Goal: Use online tool/utility: Utilize a website feature to perform a specific function

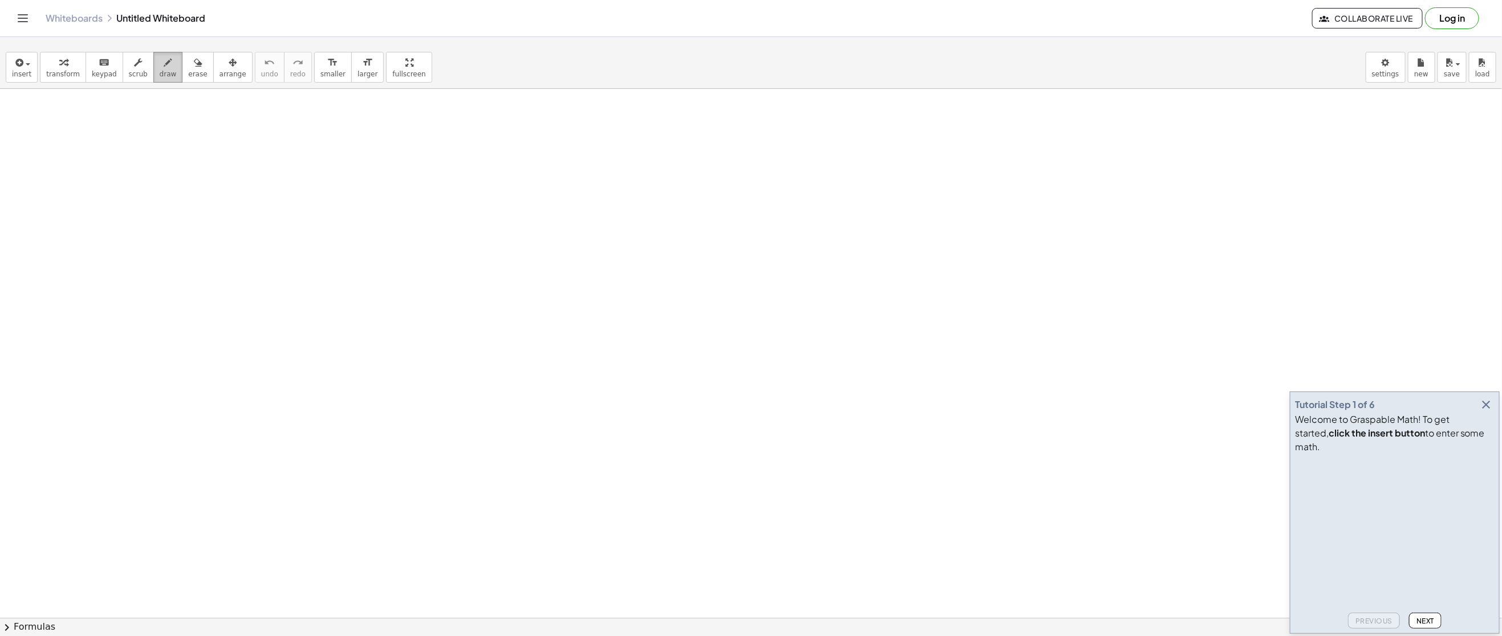
click at [160, 78] on span "draw" at bounding box center [168, 74] width 17 height 8
drag, startPoint x: 226, startPoint y: 155, endPoint x: 251, endPoint y: 156, distance: 25.1
drag, startPoint x: 264, startPoint y: 147, endPoint x: 285, endPoint y: 146, distance: 21.1
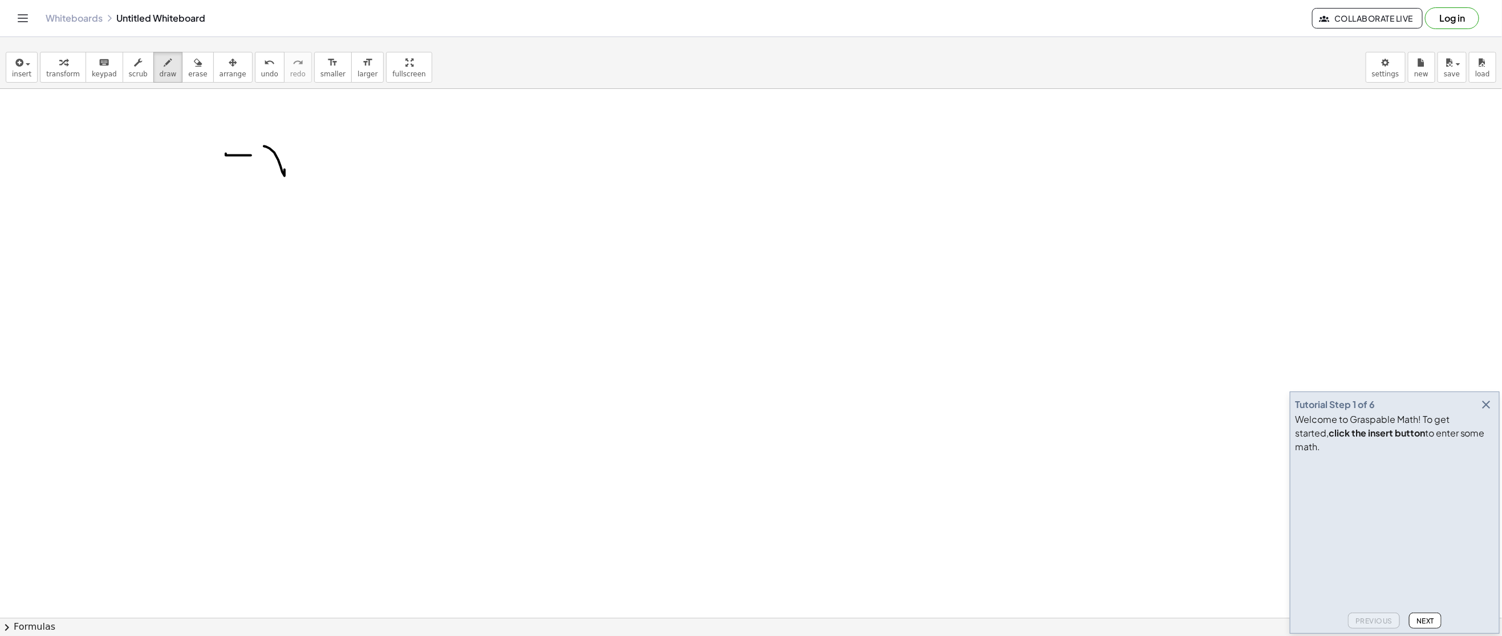
drag, startPoint x: 283, startPoint y: 145, endPoint x: 262, endPoint y: 172, distance: 34.6
drag, startPoint x: 285, startPoint y: 146, endPoint x: 328, endPoint y: 171, distance: 50.1
drag, startPoint x: 336, startPoint y: 159, endPoint x: 362, endPoint y: 159, distance: 25.7
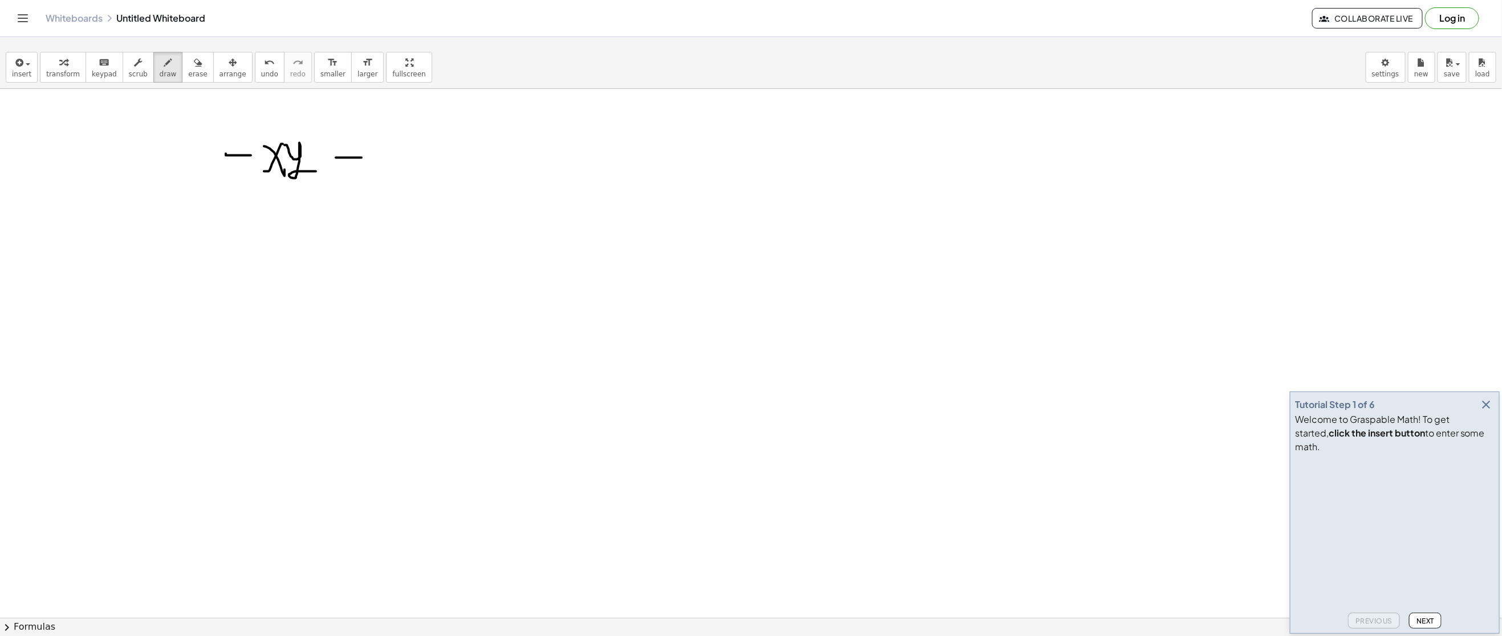
drag, startPoint x: 389, startPoint y: 143, endPoint x: 397, endPoint y: 168, distance: 26.3
drag, startPoint x: 411, startPoint y: 161, endPoint x: 426, endPoint y: 161, distance: 14.8
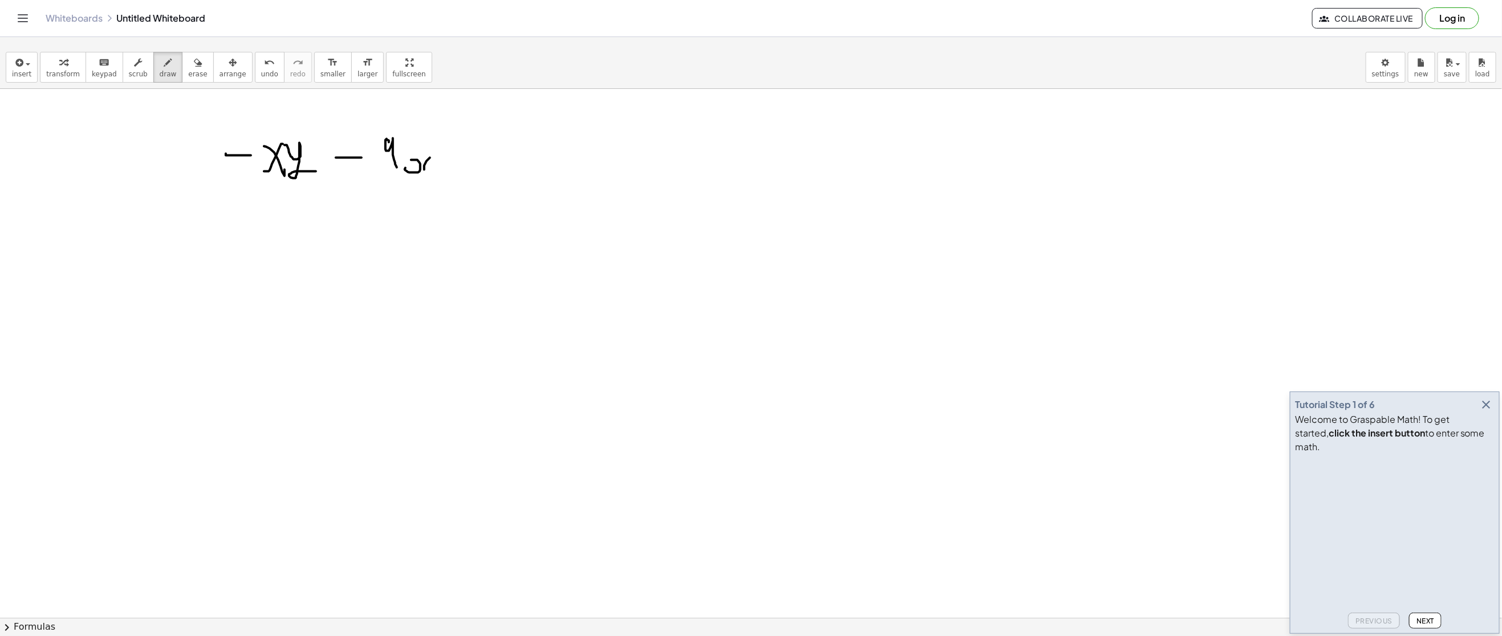
drag, startPoint x: 430, startPoint y: 159, endPoint x: 437, endPoint y: 170, distance: 13.3
drag, startPoint x: 444, startPoint y: 150, endPoint x: 470, endPoint y: 177, distance: 37.5
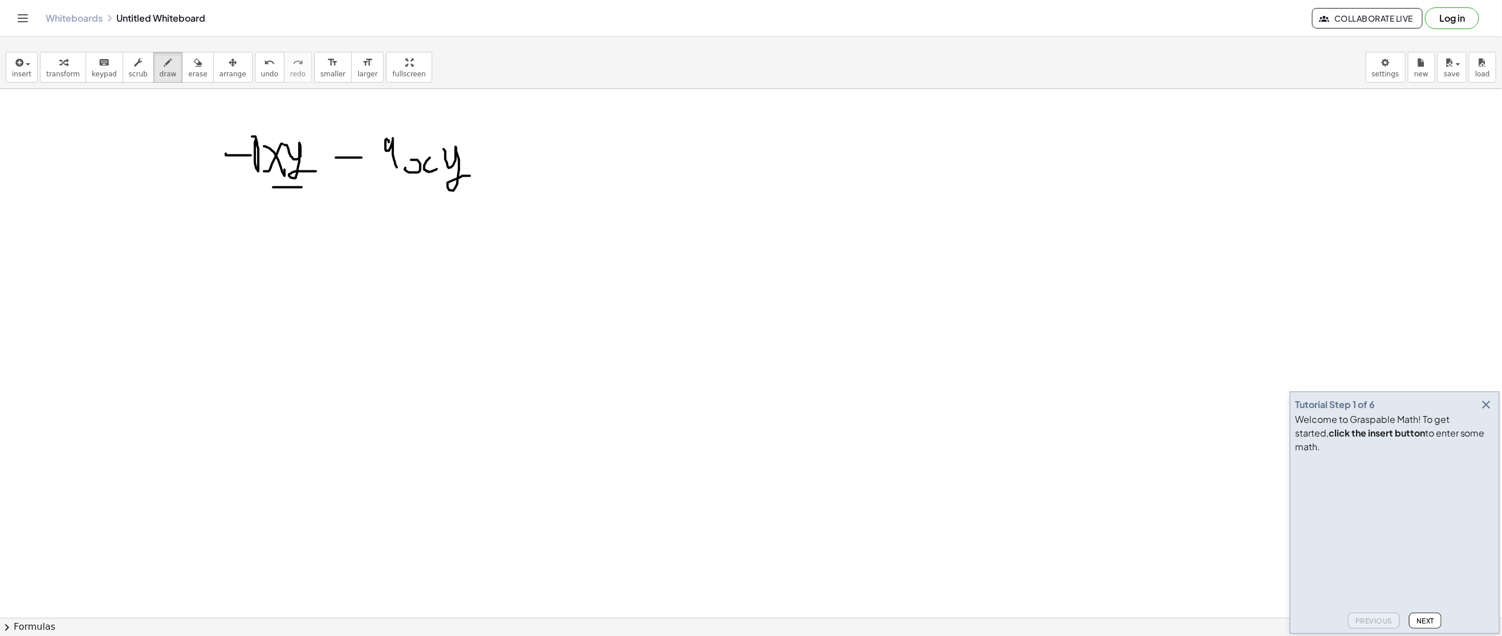
drag, startPoint x: 275, startPoint y: 188, endPoint x: 302, endPoint y: 188, distance: 26.8
drag, startPoint x: 417, startPoint y: 191, endPoint x: 464, endPoint y: 191, distance: 46.2
drag, startPoint x: 260, startPoint y: 264, endPoint x: 285, endPoint y: 261, distance: 25.3
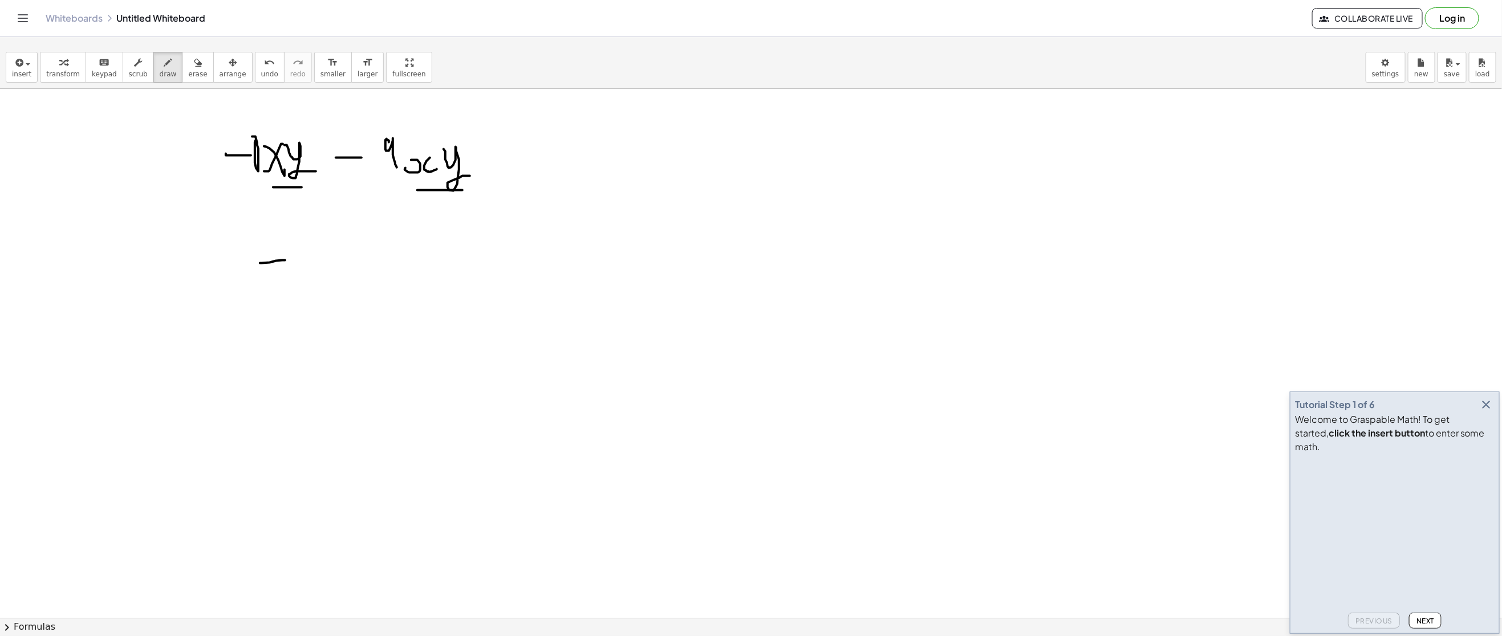
drag, startPoint x: 294, startPoint y: 247, endPoint x: 298, endPoint y: 272, distance: 25.4
drag, startPoint x: 313, startPoint y: 261, endPoint x: 333, endPoint y: 258, distance: 20.2
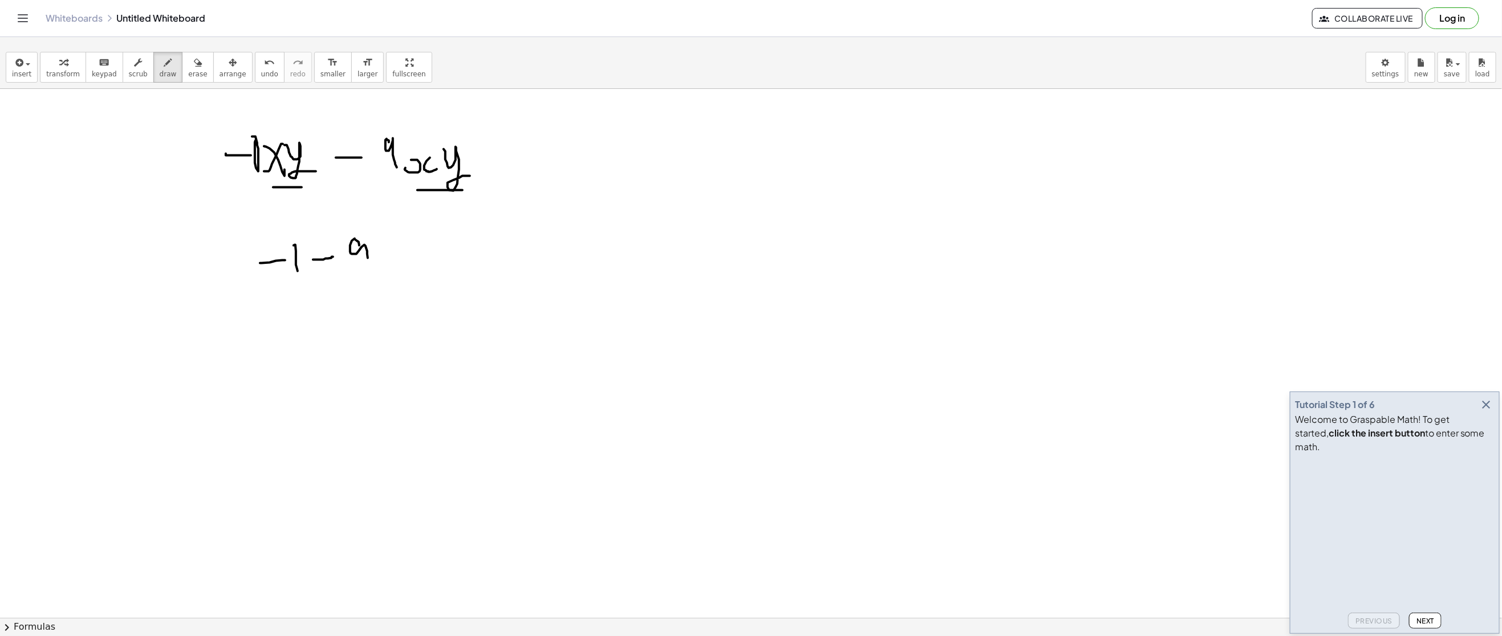
drag, startPoint x: 355, startPoint y: 239, endPoint x: 368, endPoint y: 259, distance: 23.4
drag, startPoint x: 908, startPoint y: 123, endPoint x: 915, endPoint y: 136, distance: 15.3
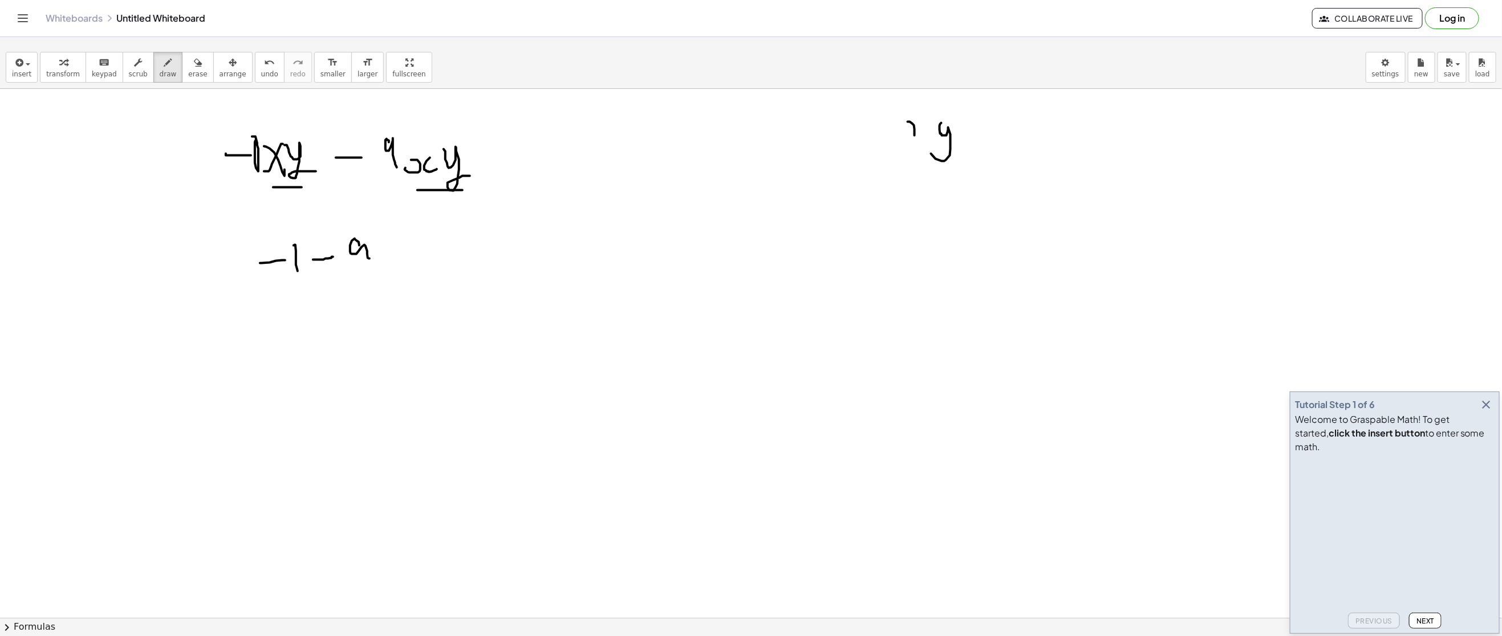
drag, startPoint x: 941, startPoint y: 124, endPoint x: 950, endPoint y: 143, distance: 20.2
drag, startPoint x: 960, startPoint y: 129, endPoint x: 993, endPoint y: 132, distance: 32.7
drag, startPoint x: 1016, startPoint y: 129, endPoint x: 1012, endPoint y: 154, distance: 25.3
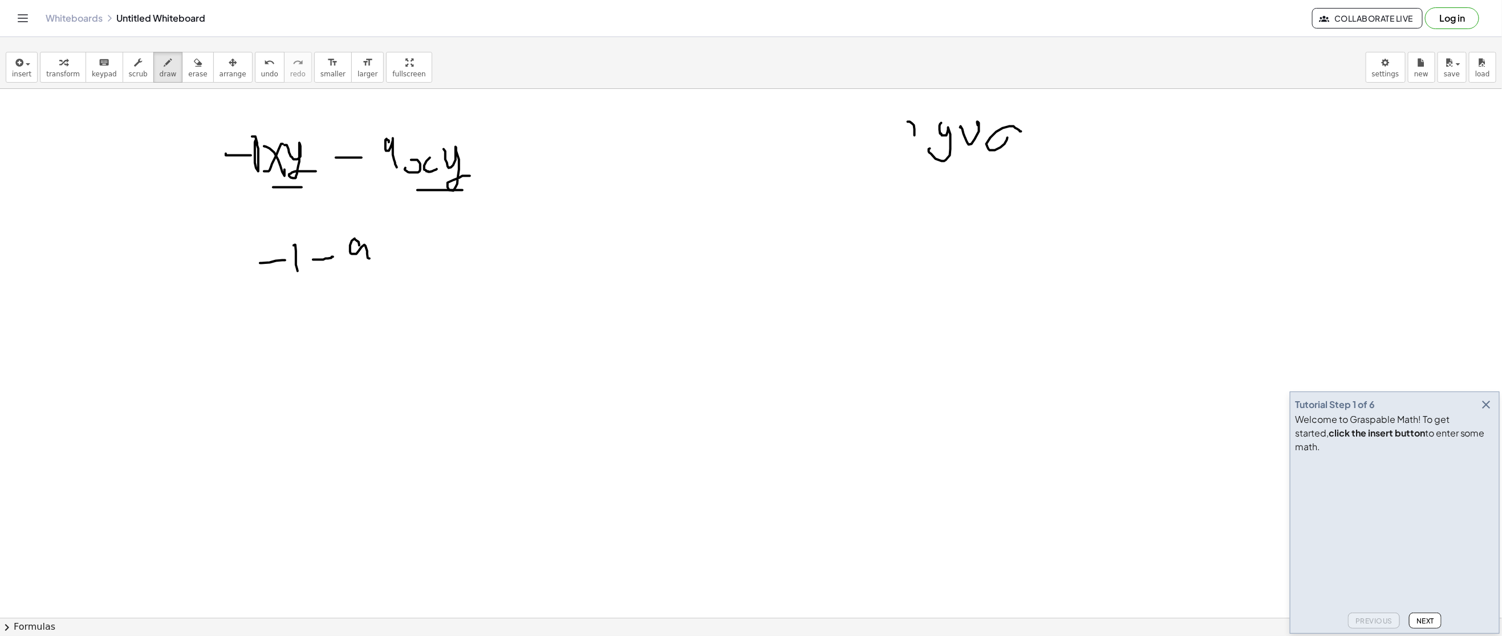
drag, startPoint x: 1026, startPoint y: 148, endPoint x: 1049, endPoint y: 143, distance: 23.5
drag, startPoint x: 1049, startPoint y: 143, endPoint x: 1100, endPoint y: 139, distance: 51.4
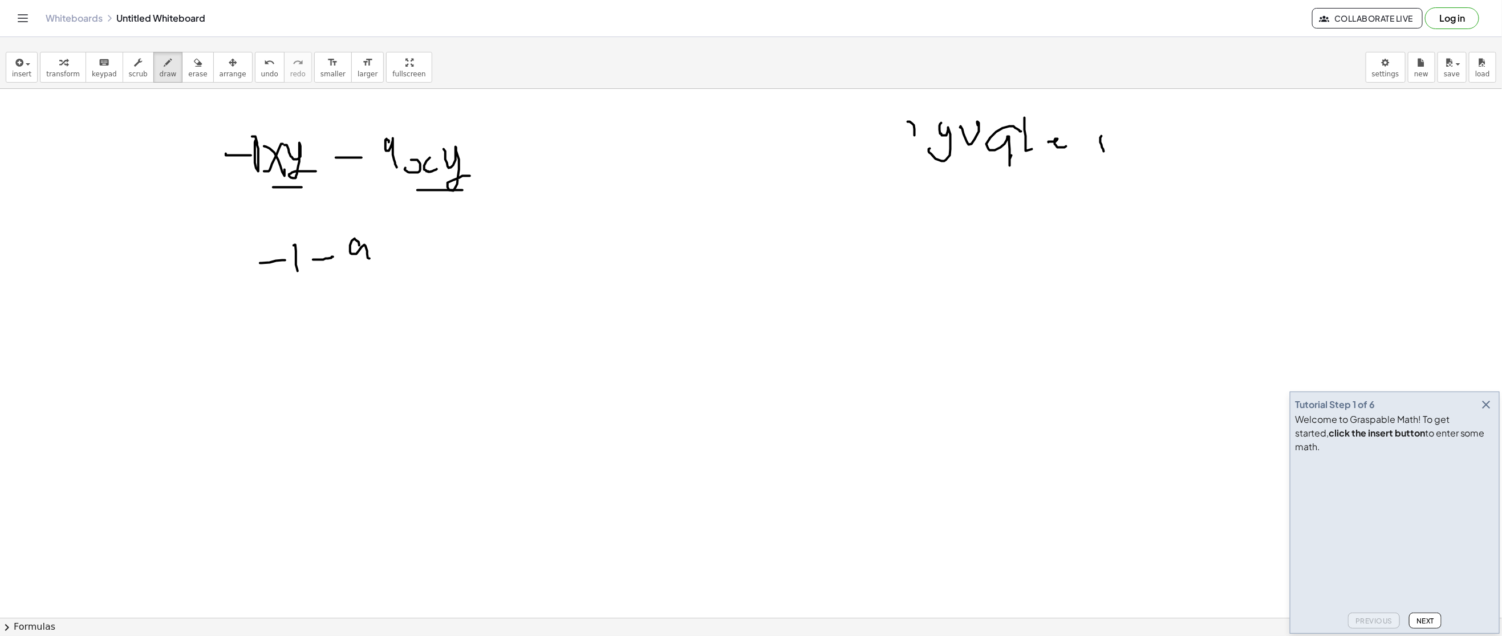
drag, startPoint x: 1102, startPoint y: 137, endPoint x: 1061, endPoint y: 183, distance: 61.0
drag, startPoint x: 361, startPoint y: 249, endPoint x: 377, endPoint y: 267, distance: 24.6
drag, startPoint x: 423, startPoint y: 257, endPoint x: 452, endPoint y: 255, distance: 29.2
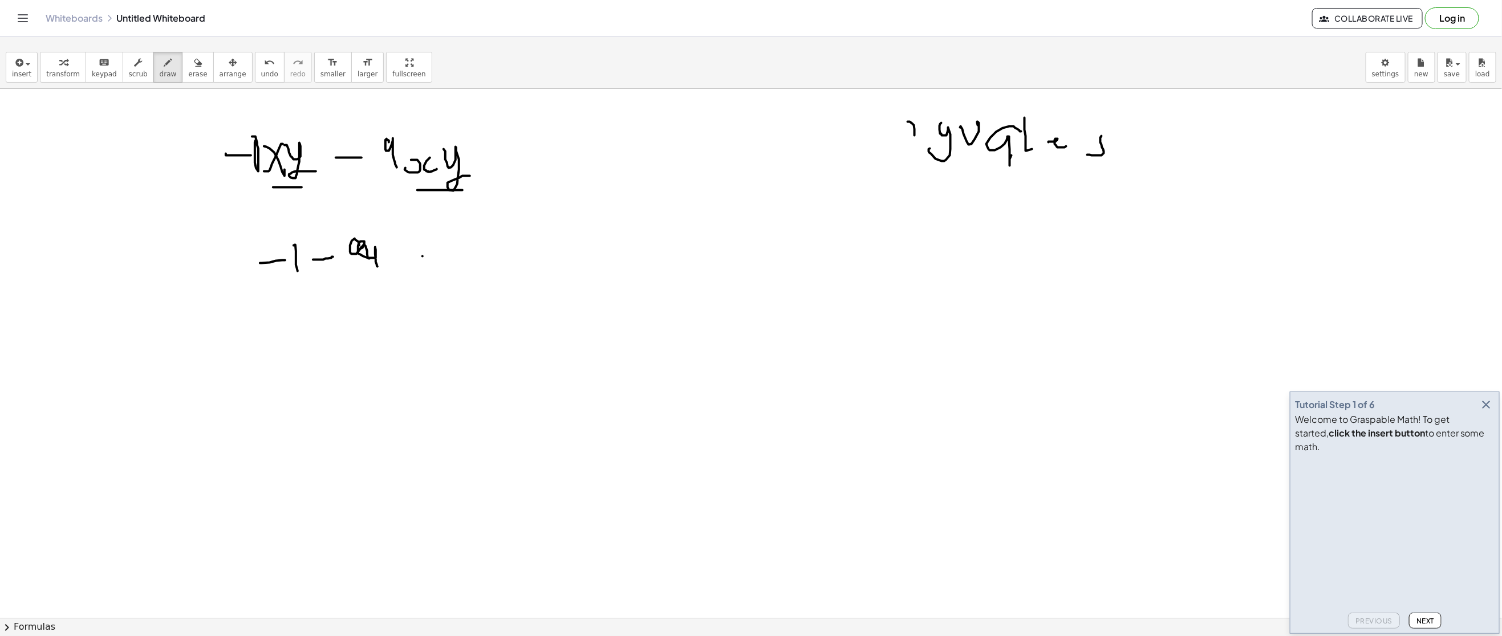
drag, startPoint x: 435, startPoint y: 268, endPoint x: 456, endPoint y: 268, distance: 20.5
drag, startPoint x: 518, startPoint y: 235, endPoint x: 519, endPoint y: 269, distance: 33.7
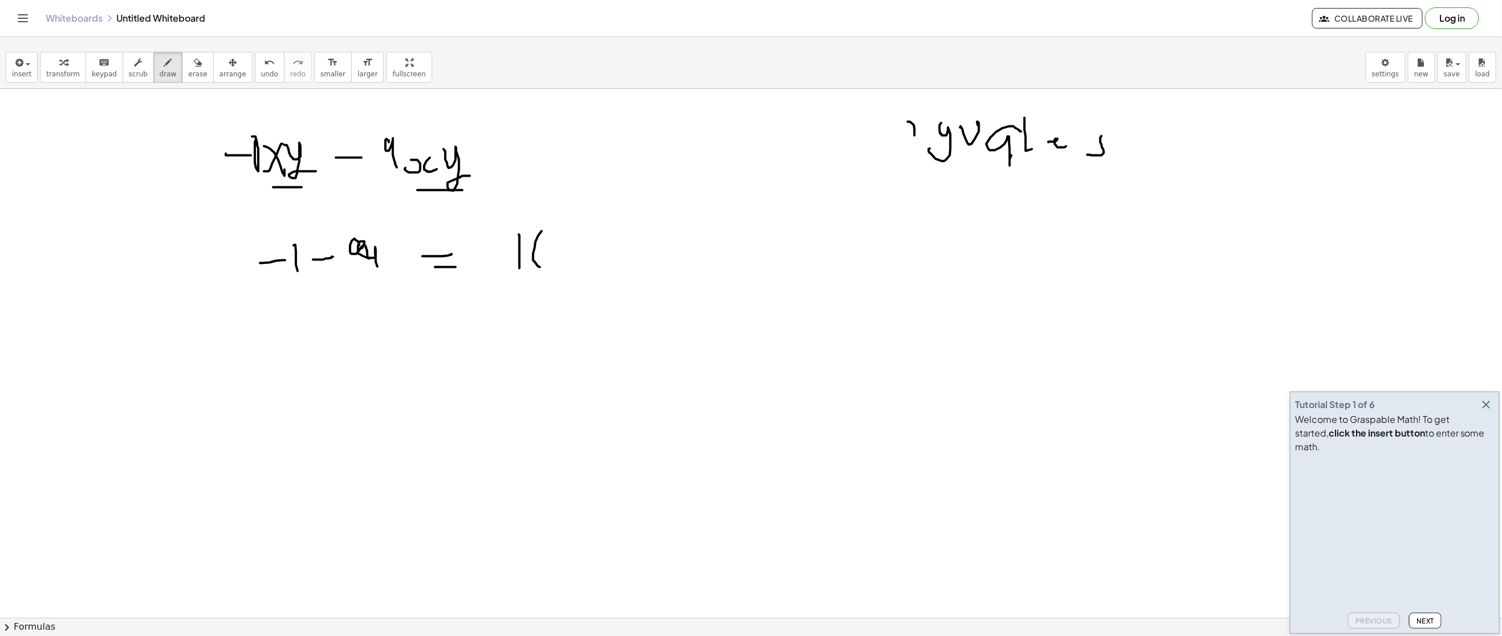
drag, startPoint x: 351, startPoint y: 273, endPoint x: 373, endPoint y: 274, distance: 22.8
drag, startPoint x: 486, startPoint y: 255, endPoint x: 506, endPoint y: 254, distance: 20.0
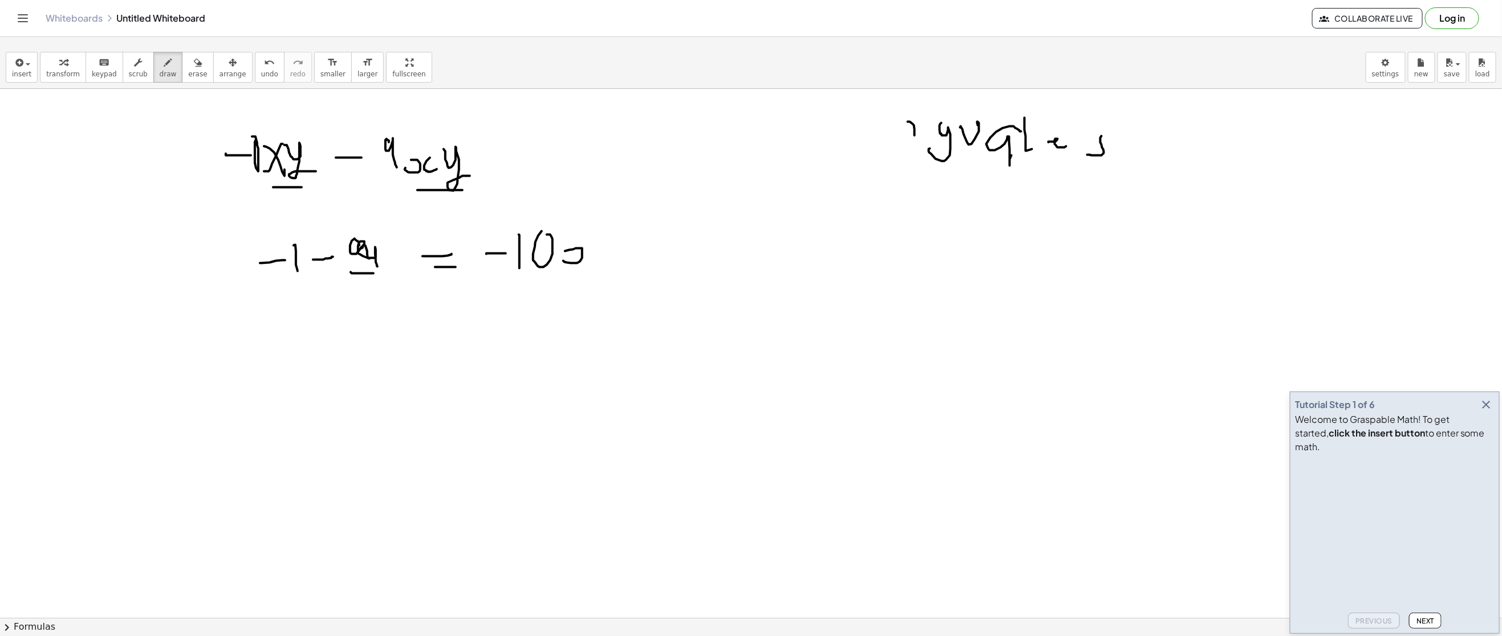
drag, startPoint x: 565, startPoint y: 253, endPoint x: 565, endPoint y: 261, distance: 8.6
drag, startPoint x: 590, startPoint y: 249, endPoint x: 599, endPoint y: 262, distance: 15.7
drag
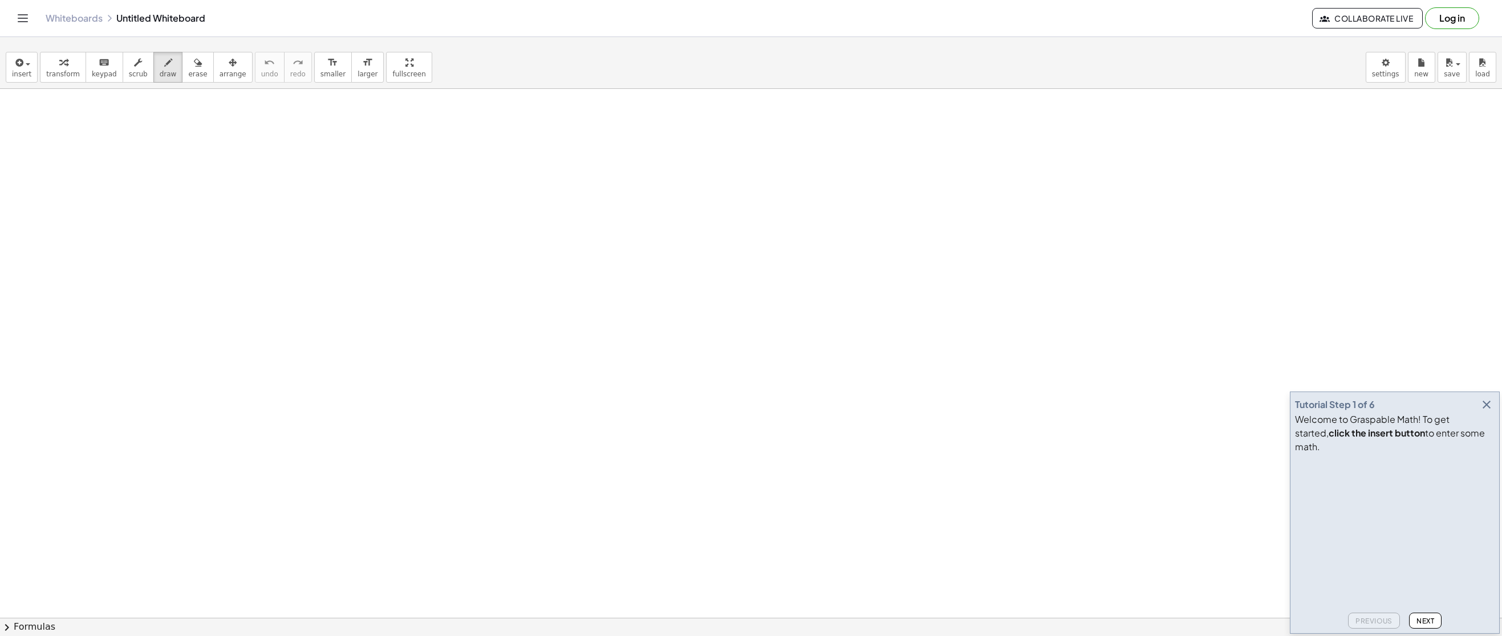
click at [160, 76] on span "draw" at bounding box center [168, 74] width 17 height 8
drag, startPoint x: 211, startPoint y: 129, endPoint x: 216, endPoint y: 167, distance: 38.0
drag, startPoint x: 172, startPoint y: 173, endPoint x: 255, endPoint y: 173, distance: 83.8
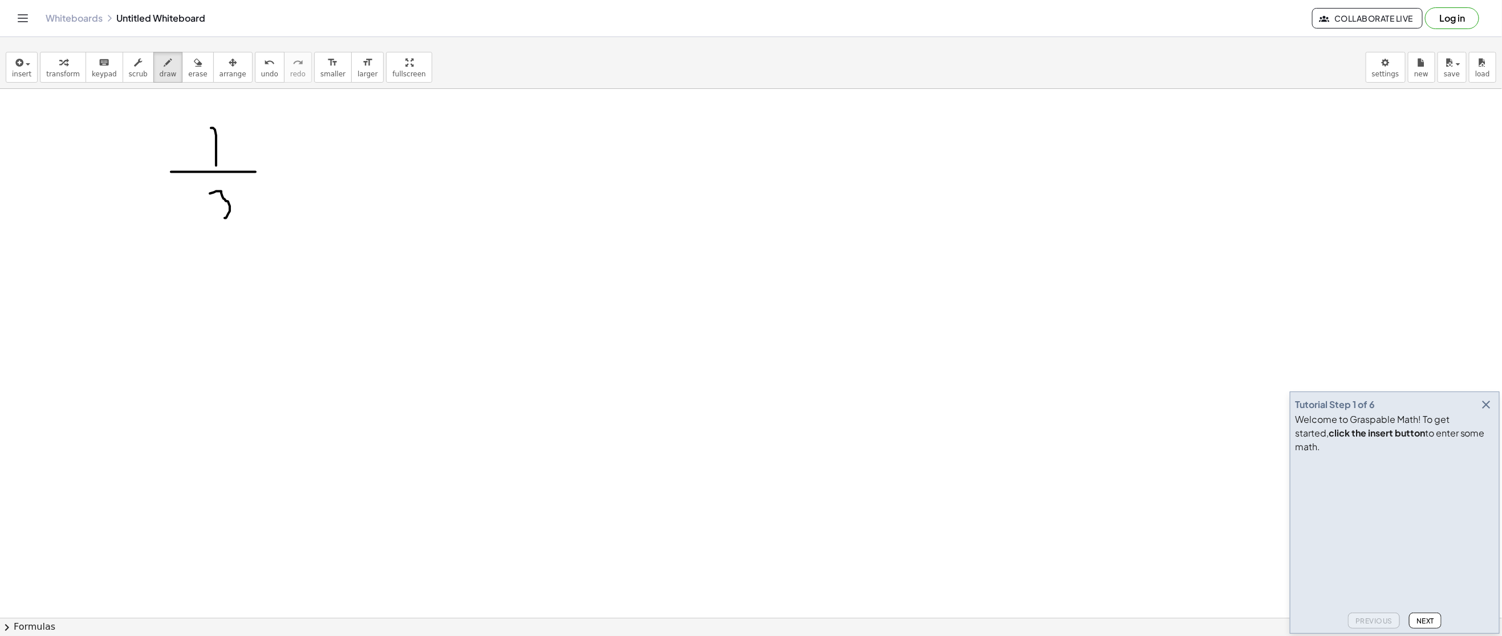
drag, startPoint x: 210, startPoint y: 194, endPoint x: 217, endPoint y: 211, distance: 18.1
drag, startPoint x: 308, startPoint y: 162, endPoint x: 310, endPoint y: 181, distance: 19.4
drag, startPoint x: 296, startPoint y: 175, endPoint x: 327, endPoint y: 167, distance: 32.4
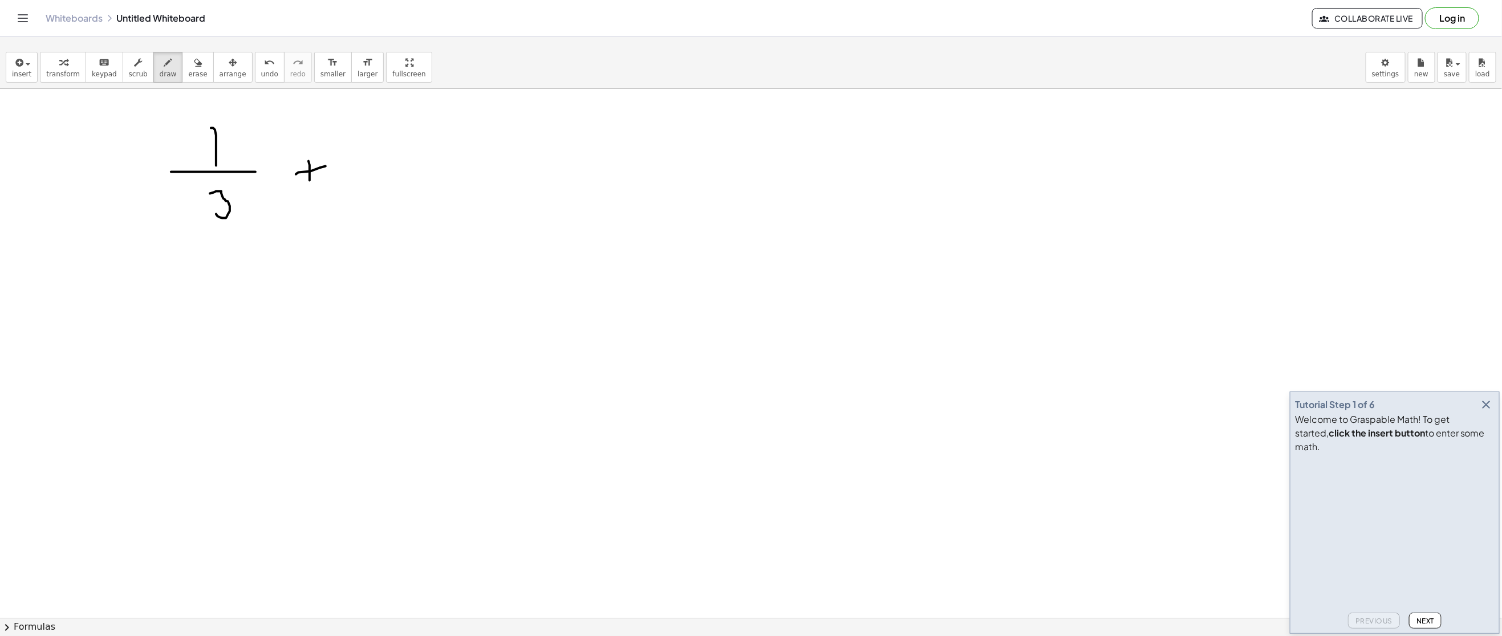
drag, startPoint x: 388, startPoint y: 150, endPoint x: 432, endPoint y: 165, distance: 45.8
drag, startPoint x: 371, startPoint y: 181, endPoint x: 436, endPoint y: 181, distance: 65.6
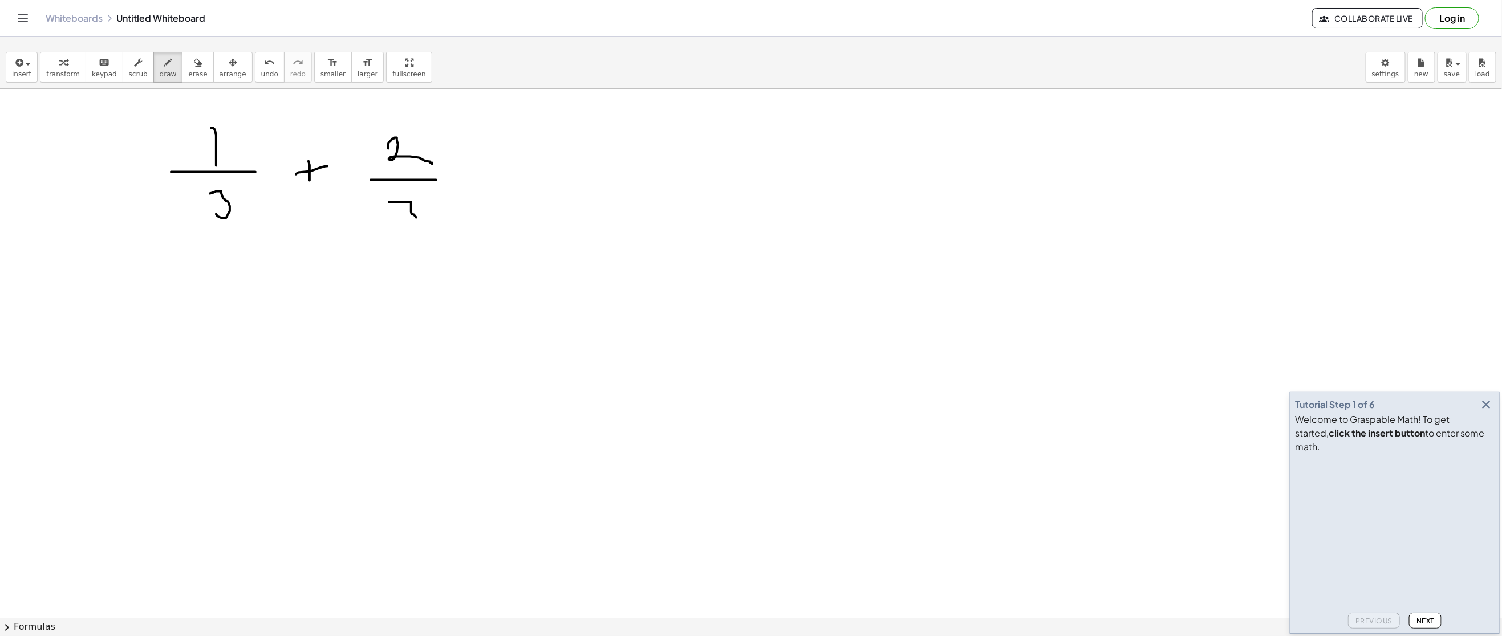
drag, startPoint x: 389, startPoint y: 203, endPoint x: 407, endPoint y: 232, distance: 34.3
drag, startPoint x: 493, startPoint y: 173, endPoint x: 478, endPoint y: 190, distance: 22.2
drag, startPoint x: 496, startPoint y: 192, endPoint x: 537, endPoint y: 164, distance: 50.0
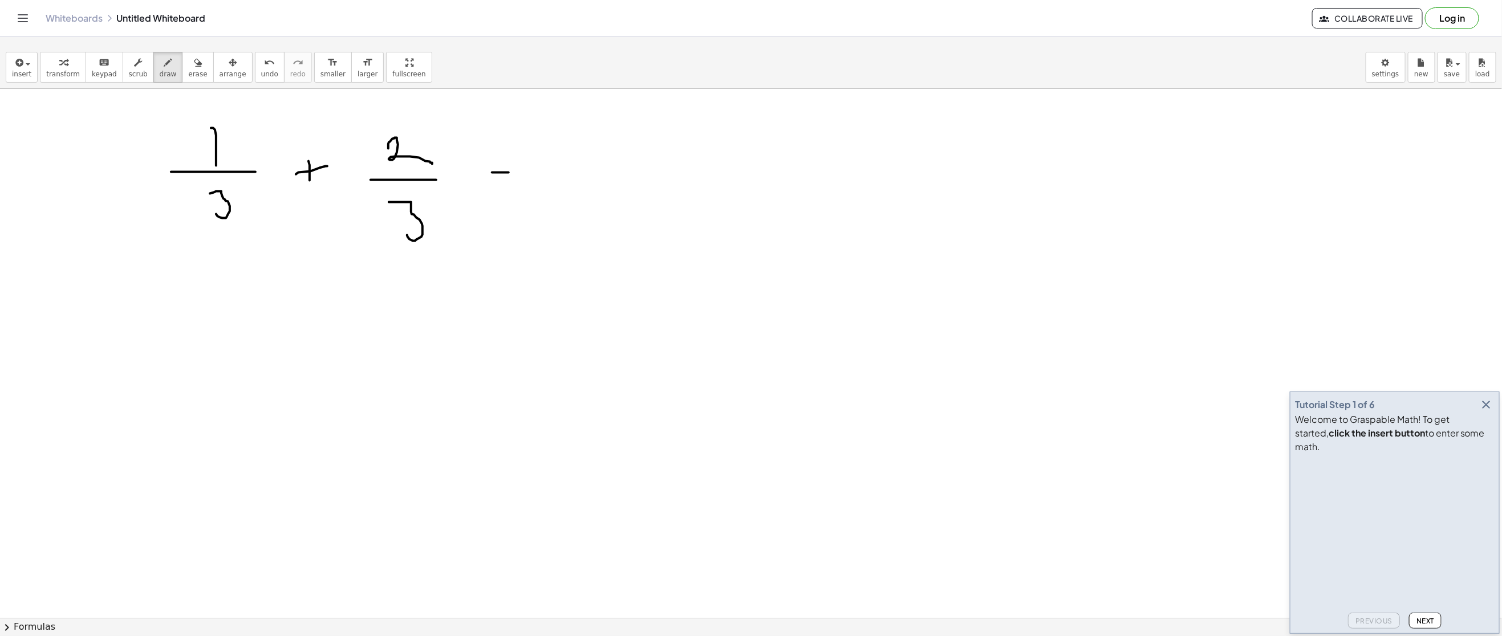
drag, startPoint x: 539, startPoint y: 145, endPoint x: 544, endPoint y: 177, distance: 32.3
drag, startPoint x: 557, startPoint y: 177, endPoint x: 272, endPoint y: 255, distance: 295.1
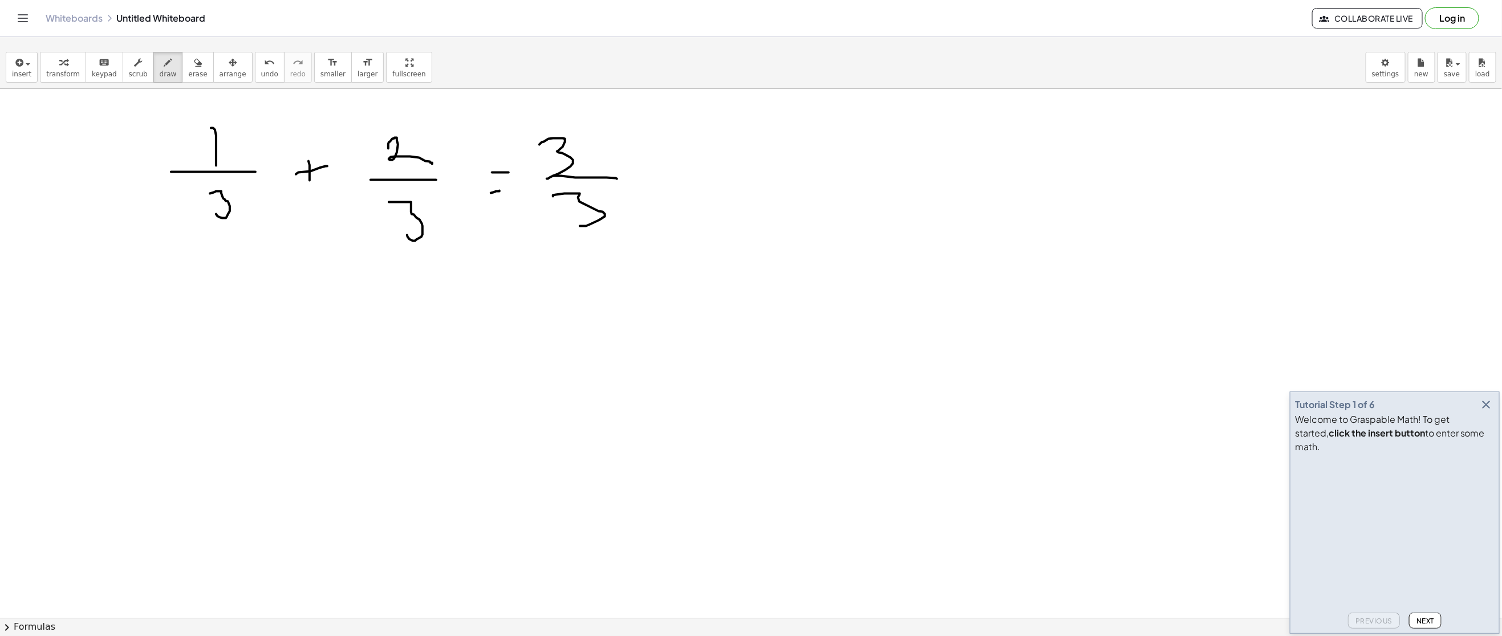
drag, startPoint x: 553, startPoint y: 197, endPoint x: 583, endPoint y: 224, distance: 40.0
drag, startPoint x: 186, startPoint y: 249, endPoint x: 359, endPoint y: 230, distance: 174.4
drag, startPoint x: 358, startPoint y: 213, endPoint x: 445, endPoint y: 200, distance: 88.2
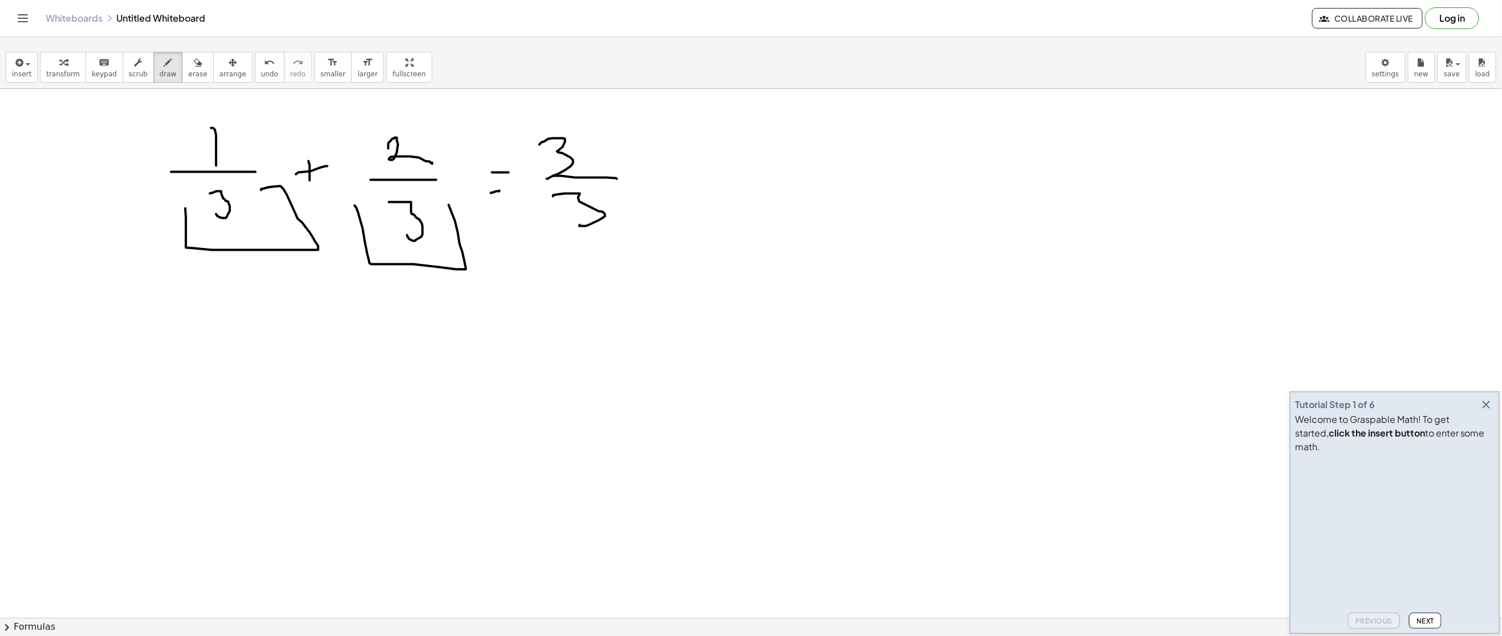
drag, startPoint x: 208, startPoint y: 344, endPoint x: 211, endPoint y: 354, distance: 10.8
drag, startPoint x: 160, startPoint y: 387, endPoint x: 197, endPoint y: 387, distance: 37.1
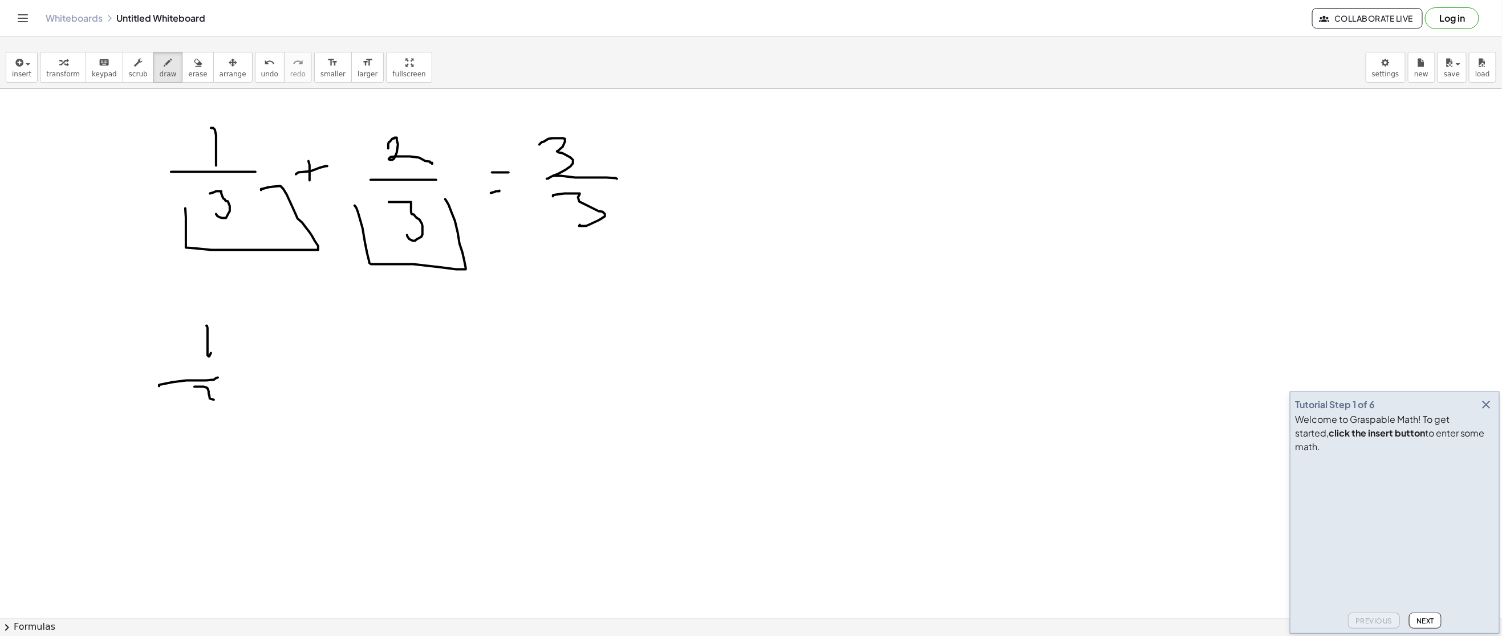
drag, startPoint x: 194, startPoint y: 388, endPoint x: 198, endPoint y: 417, distance: 29.9
drag, startPoint x: 263, startPoint y: 360, endPoint x: 266, endPoint y: 390, distance: 30.4
drag, startPoint x: 257, startPoint y: 379, endPoint x: 304, endPoint y: 360, distance: 50.6
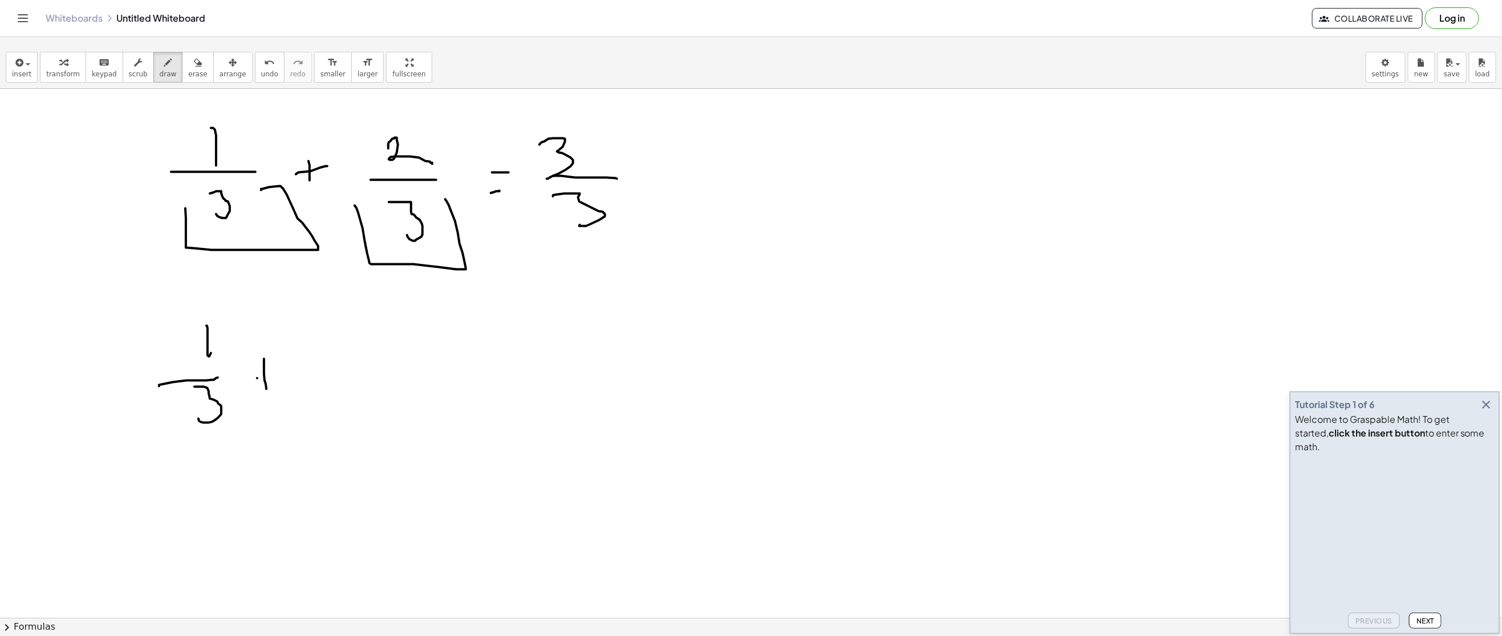
drag, startPoint x: 306, startPoint y: 358, endPoint x: 335, endPoint y: 375, distance: 34.0
drag, startPoint x: 290, startPoint y: 394, endPoint x: 334, endPoint y: 394, distance: 44.5
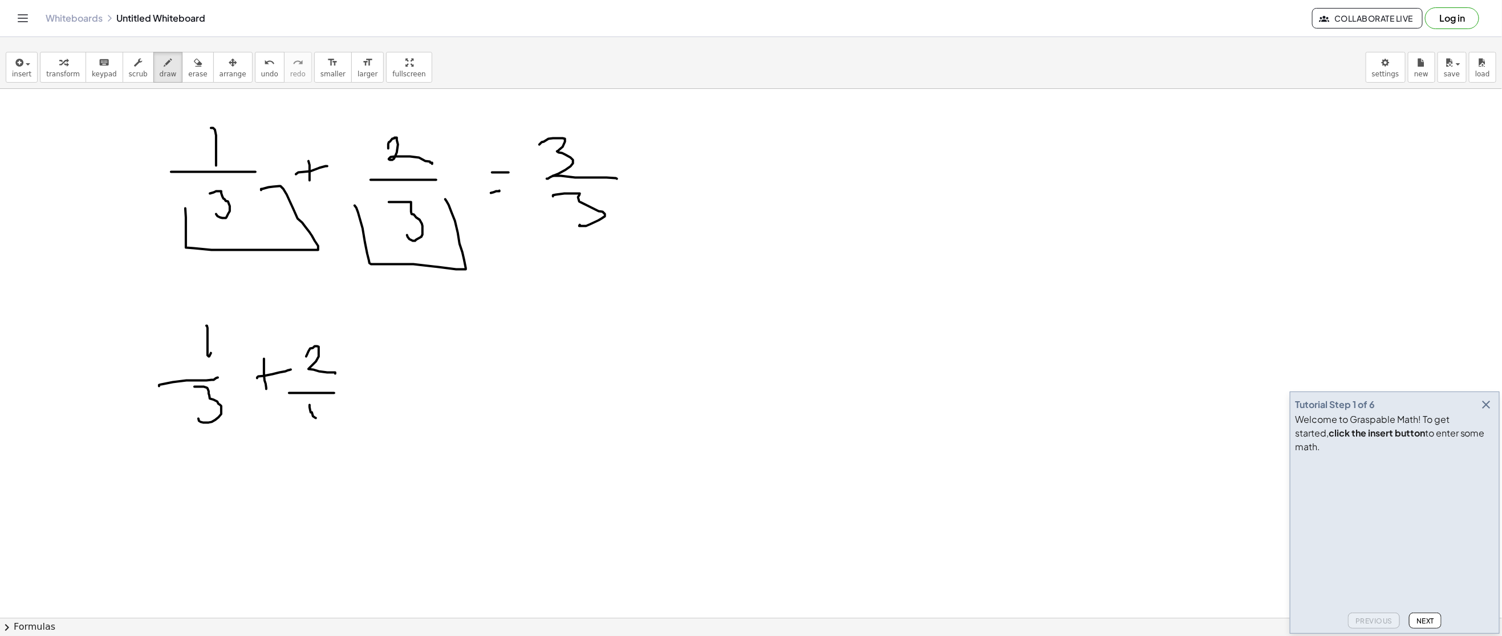
drag, startPoint x: 310, startPoint y: 406, endPoint x: 327, endPoint y: 403, distance: 18.0
drag, startPoint x: 327, startPoint y: 403, endPoint x: 356, endPoint y: 393, distance: 30.5
drag, startPoint x: 364, startPoint y: 386, endPoint x: 383, endPoint y: 386, distance: 18.2
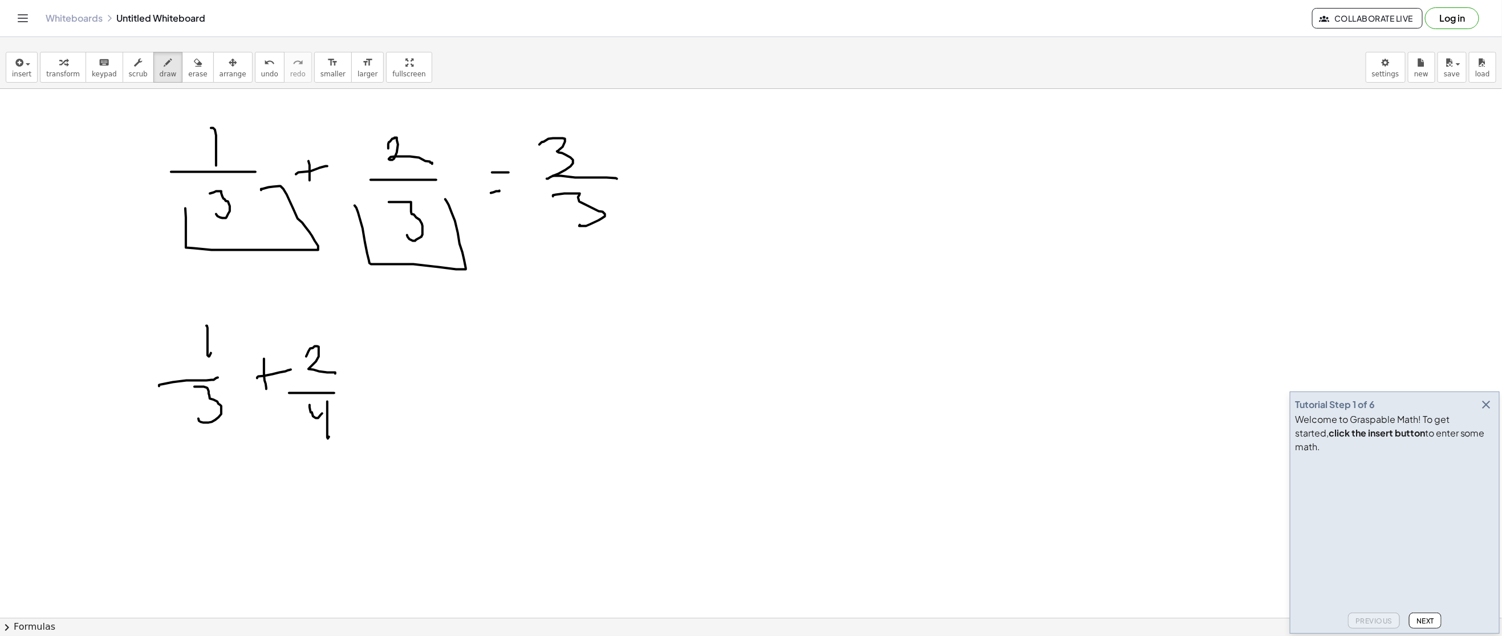
drag, startPoint x: 366, startPoint y: 408, endPoint x: 388, endPoint y: 408, distance: 22.2
drag, startPoint x: 342, startPoint y: 413, endPoint x: 342, endPoint y: 427, distance: 14.3
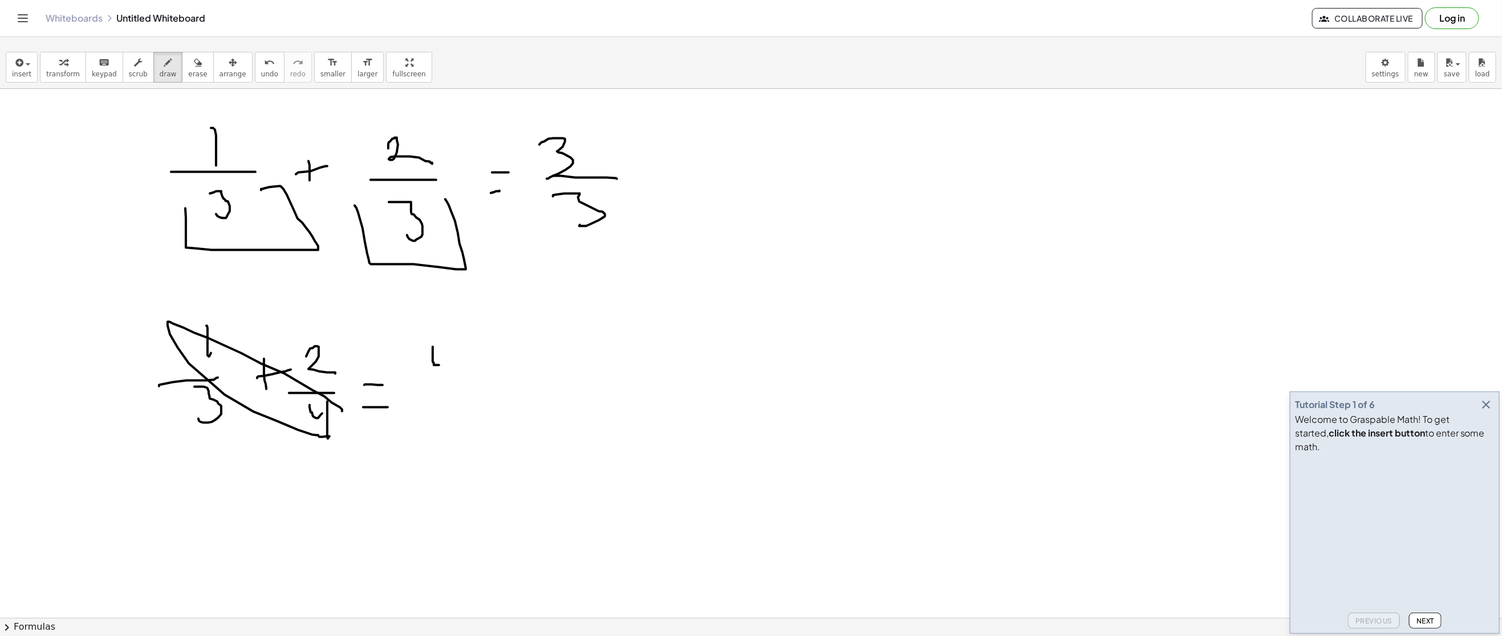
drag, startPoint x: 433, startPoint y: 348, endPoint x: 450, endPoint y: 364, distance: 23.4
drag, startPoint x: 452, startPoint y: 346, endPoint x: 392, endPoint y: 404, distance: 83.5
drag, startPoint x: 152, startPoint y: 413, endPoint x: 278, endPoint y: 395, distance: 128.0
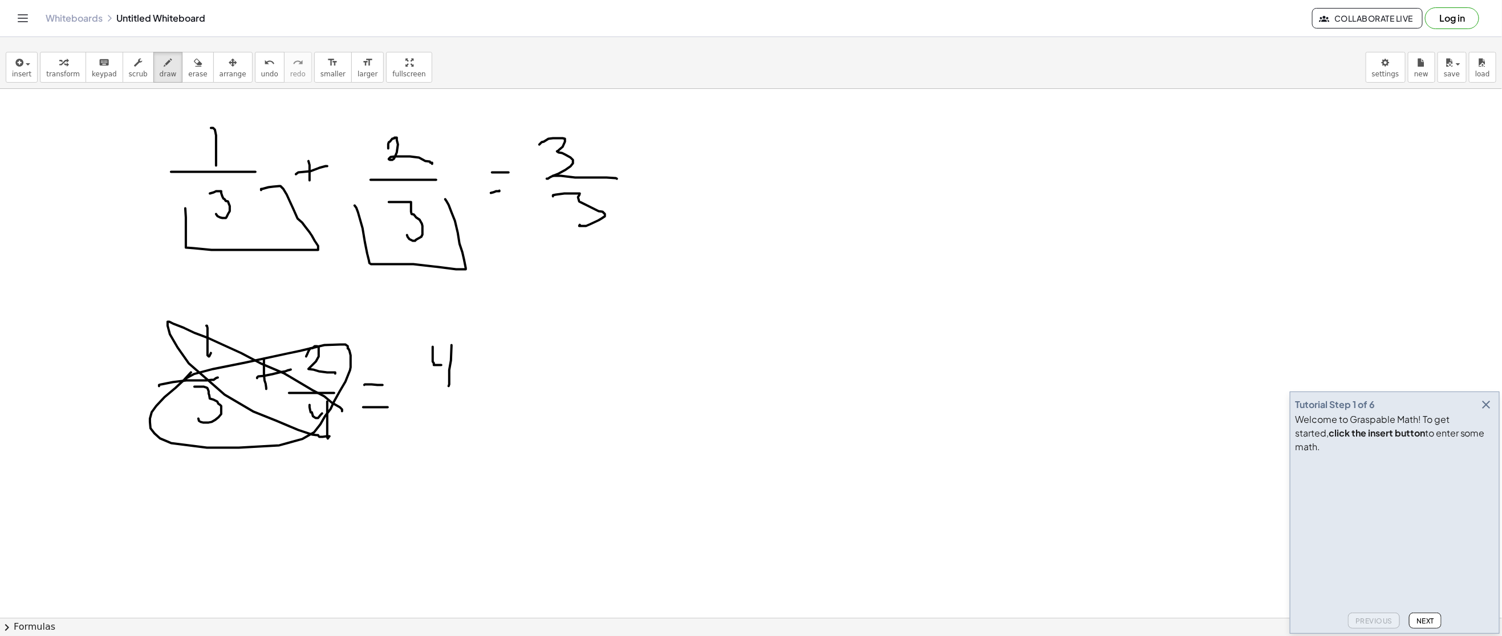
drag
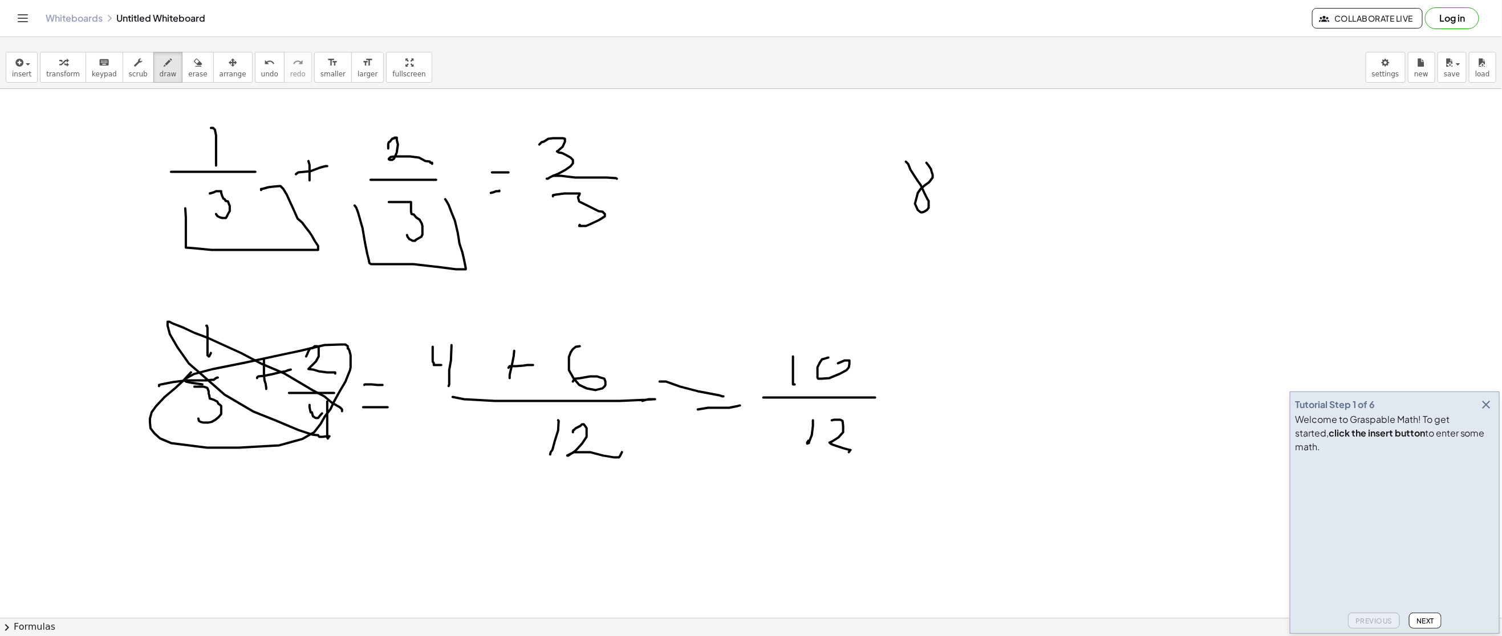
drag, startPoint x: 906, startPoint y: 163, endPoint x: 921, endPoint y: 164, distance: 14.9
drag, startPoint x: 959, startPoint y: 193, endPoint x: 970, endPoint y: 206, distance: 17.4
drag, startPoint x: 965, startPoint y: 192, endPoint x: 957, endPoint y: 202, distance: 12.7
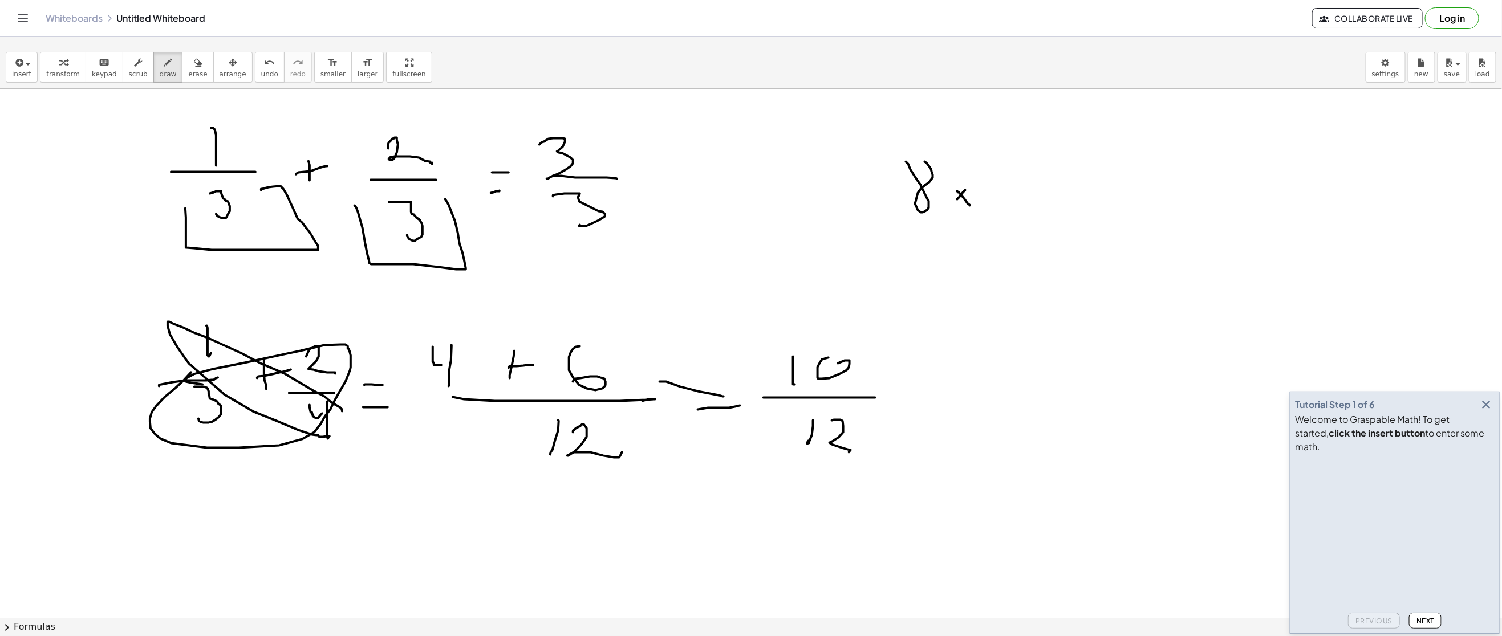
drag, startPoint x: 996, startPoint y: 167, endPoint x: 997, endPoint y: 200, distance: 33.6
drag, startPoint x: 989, startPoint y: 192, endPoint x: 1009, endPoint y: 187, distance: 21.2
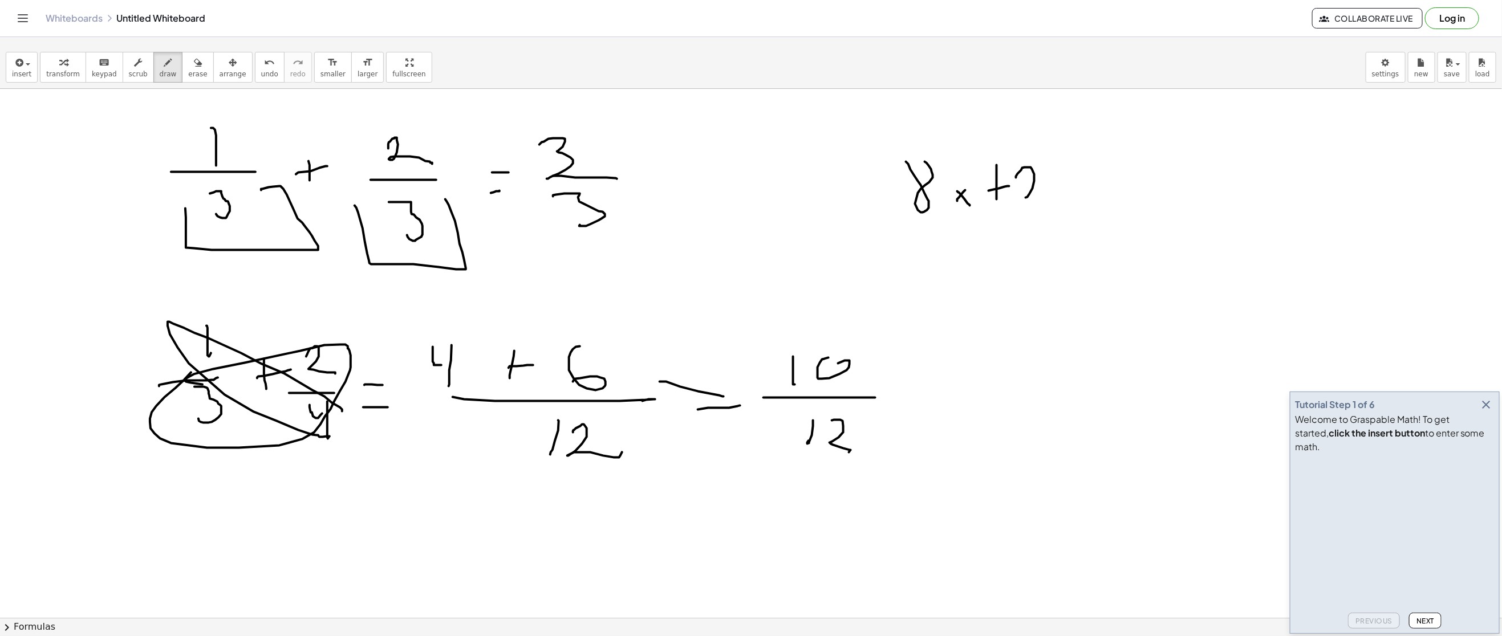
drag, startPoint x: 1016, startPoint y: 178, endPoint x: 1056, endPoint y: 210, distance: 51.1
drag, startPoint x: 1062, startPoint y: 170, endPoint x: 1077, endPoint y: 192, distance: 26.4
drag, startPoint x: 1127, startPoint y: 173, endPoint x: 1119, endPoint y: 186, distance: 15.7
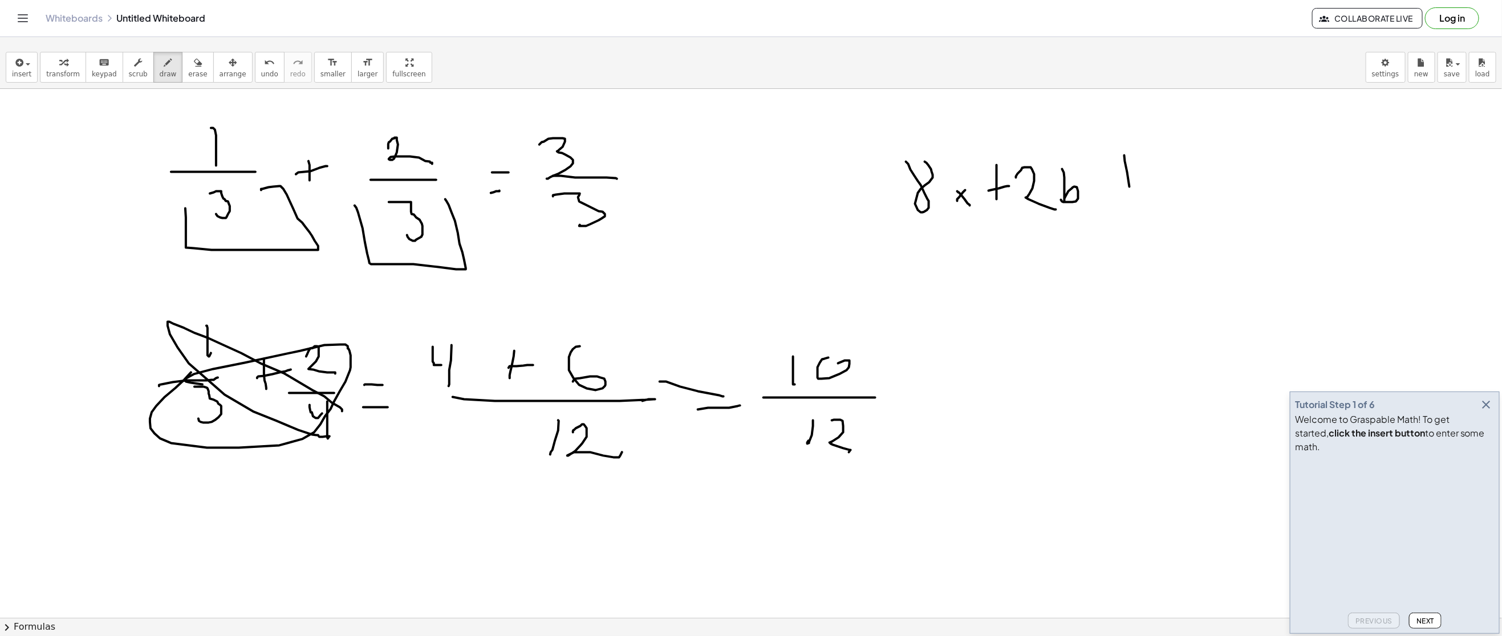
drag, startPoint x: 1119, startPoint y: 186, endPoint x: 1151, endPoint y: 185, distance: 31.9
drag, startPoint x: 1169, startPoint y: 175, endPoint x: 1180, endPoint y: 201, distance: 27.9
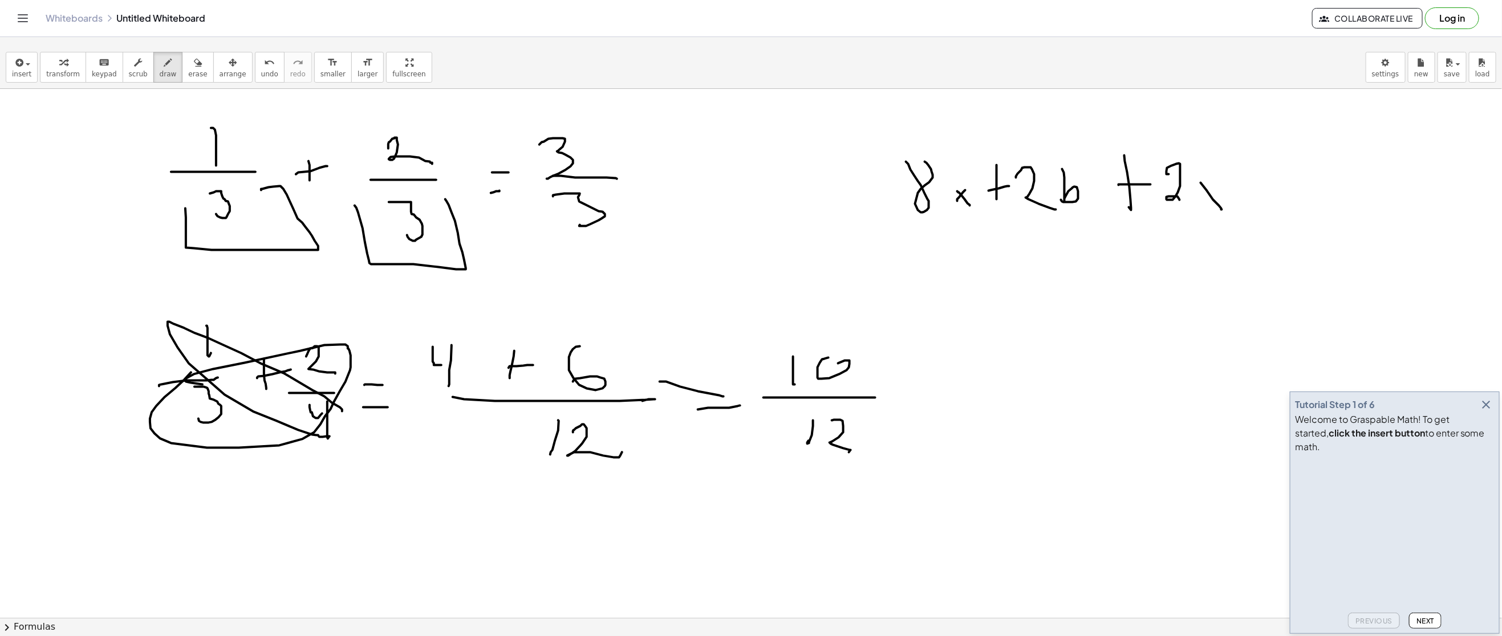
drag, startPoint x: 1222, startPoint y: 210, endPoint x: 1223, endPoint y: 183, distance: 27.4
drag, startPoint x: 1223, startPoint y: 183, endPoint x: 1203, endPoint y: 206, distance: 29.9
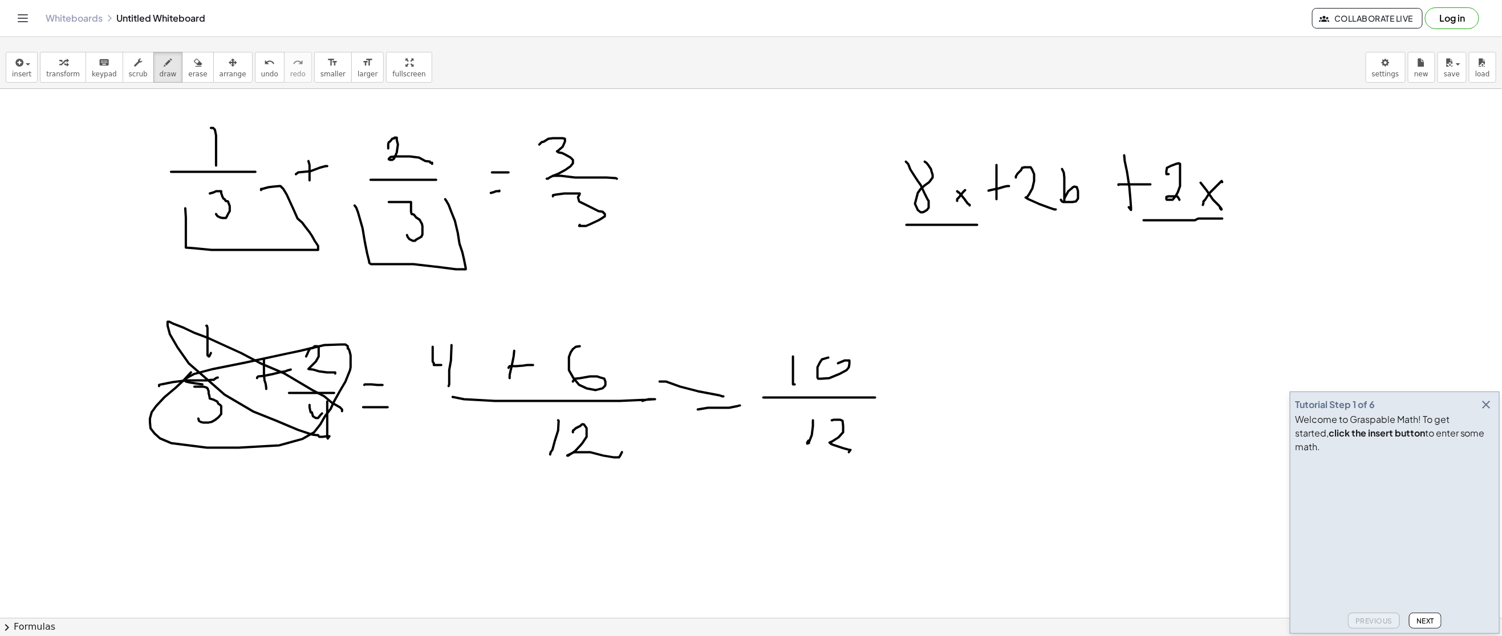
drag, startPoint x: 1143, startPoint y: 221, endPoint x: 1225, endPoint y: 220, distance: 82.1
drag, startPoint x: 963, startPoint y: 277, endPoint x: 969, endPoint y: 282, distance: 8.1
drag, startPoint x: 986, startPoint y: 268, endPoint x: 992, endPoint y: 267, distance: 5.8
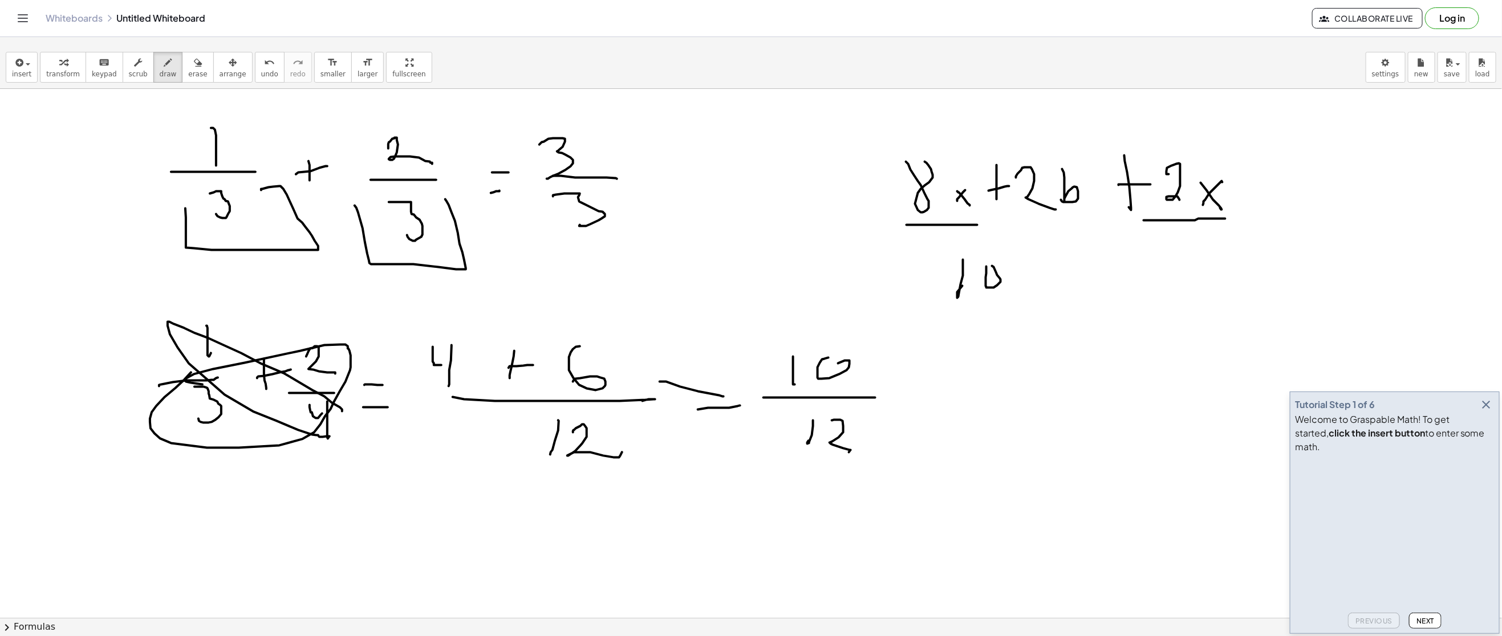
drag, startPoint x: 1031, startPoint y: 274, endPoint x: 1024, endPoint y: 287, distance: 14.6
drag, startPoint x: 1077, startPoint y: 257, endPoint x: 1074, endPoint y: 282, distance: 24.7
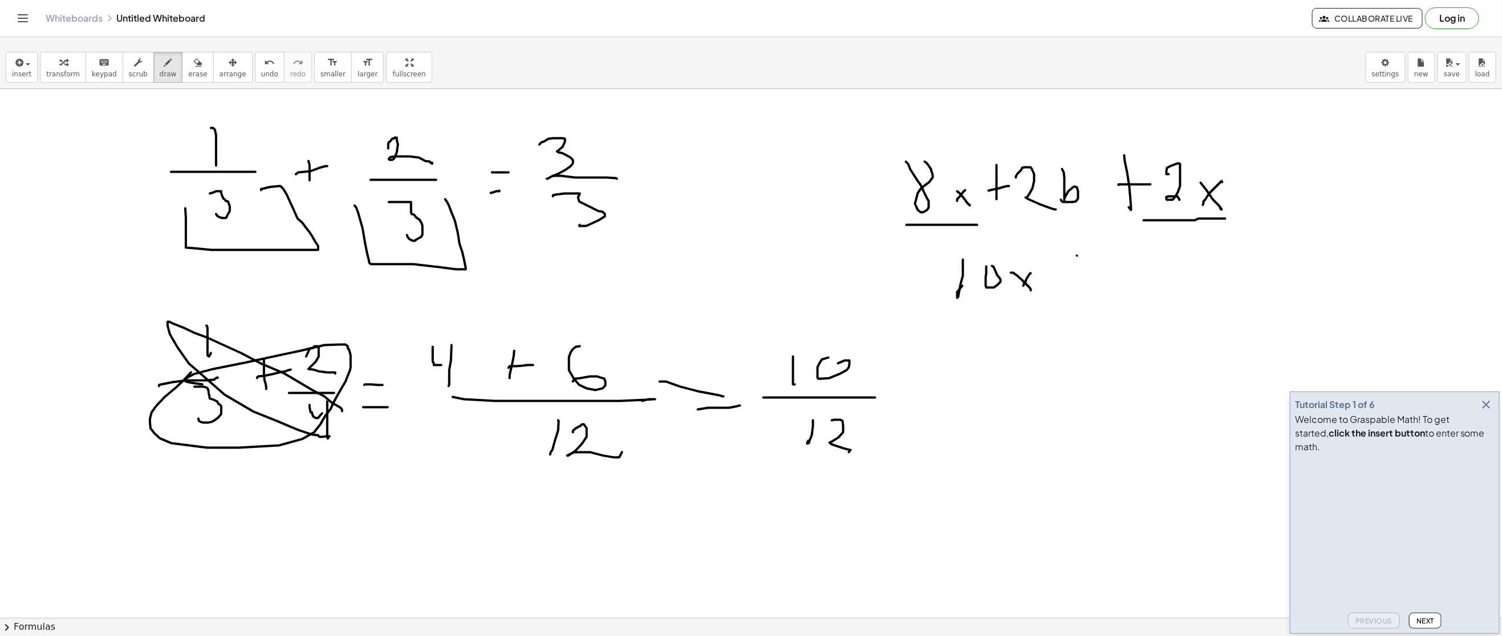
drag, startPoint x: 1085, startPoint y: 274, endPoint x: 1102, endPoint y: 270, distance: 17.2
drag, startPoint x: 1102, startPoint y: 270, endPoint x: 1134, endPoint y: 257, distance: 34.3
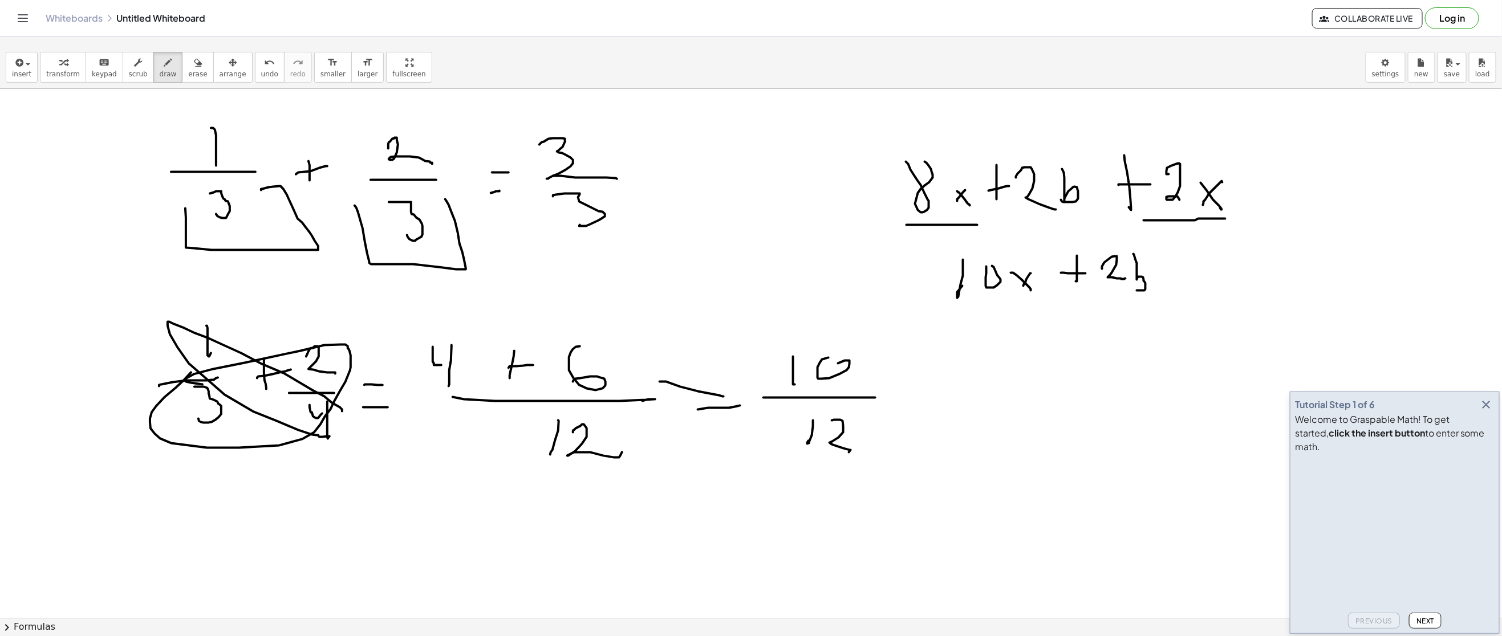
drag, startPoint x: 1134, startPoint y: 255, endPoint x: 1131, endPoint y: 279, distance: 24.7
